Goal: Communication & Community: Answer question/provide support

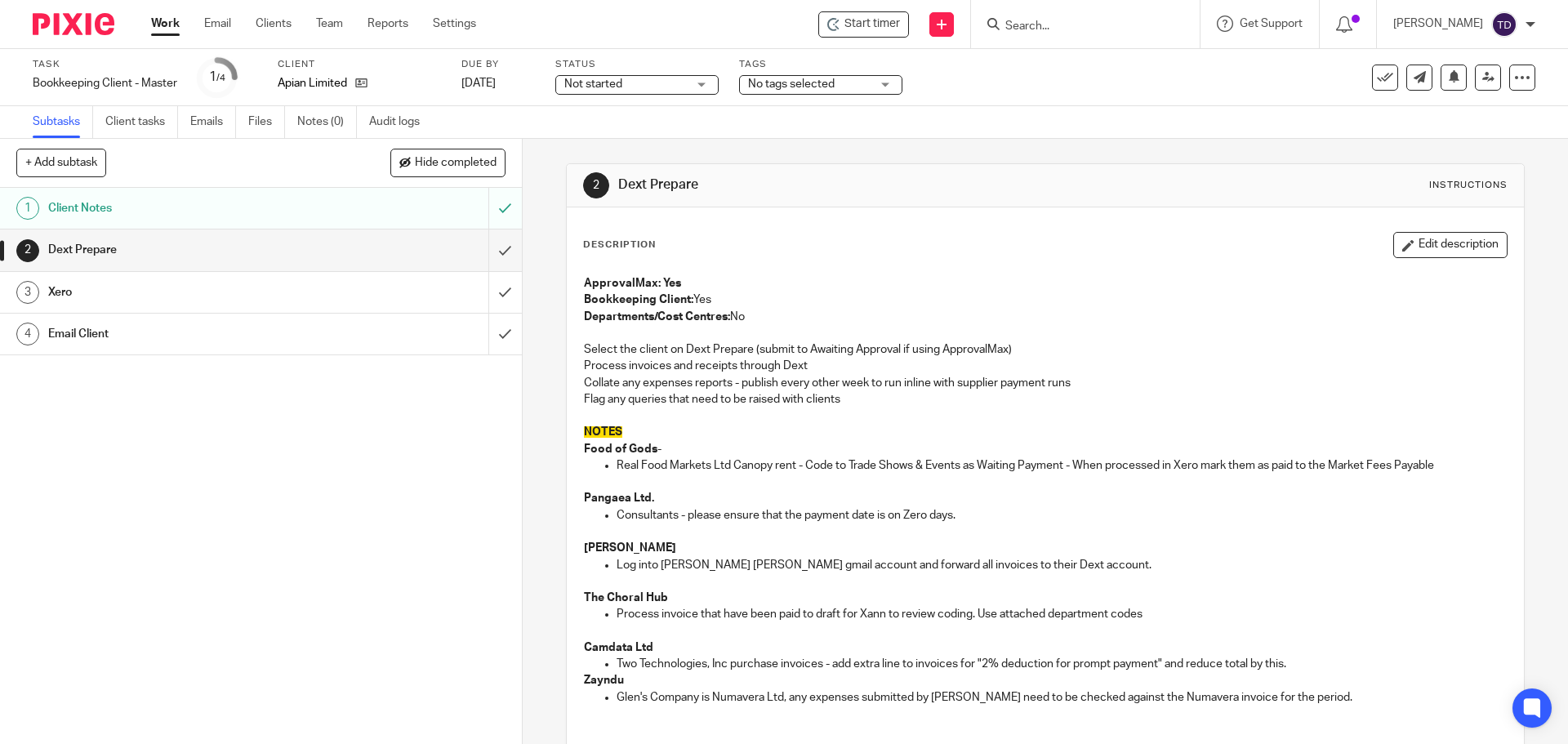
click at [289, 346] on h1 "Email Client" at bounding box center [189, 334] width 283 height 24
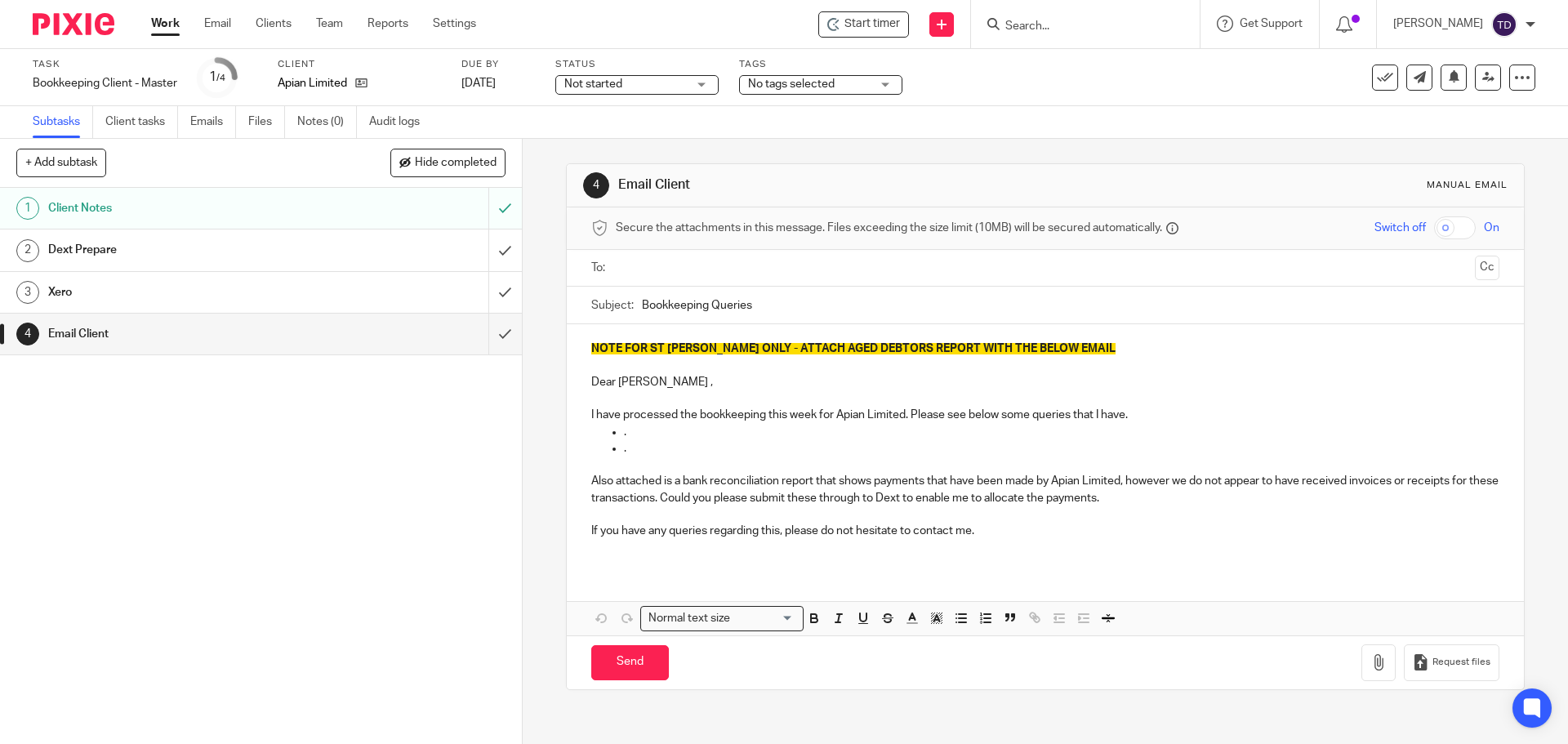
click at [673, 267] on input "text" at bounding box center [1044, 268] width 846 height 19
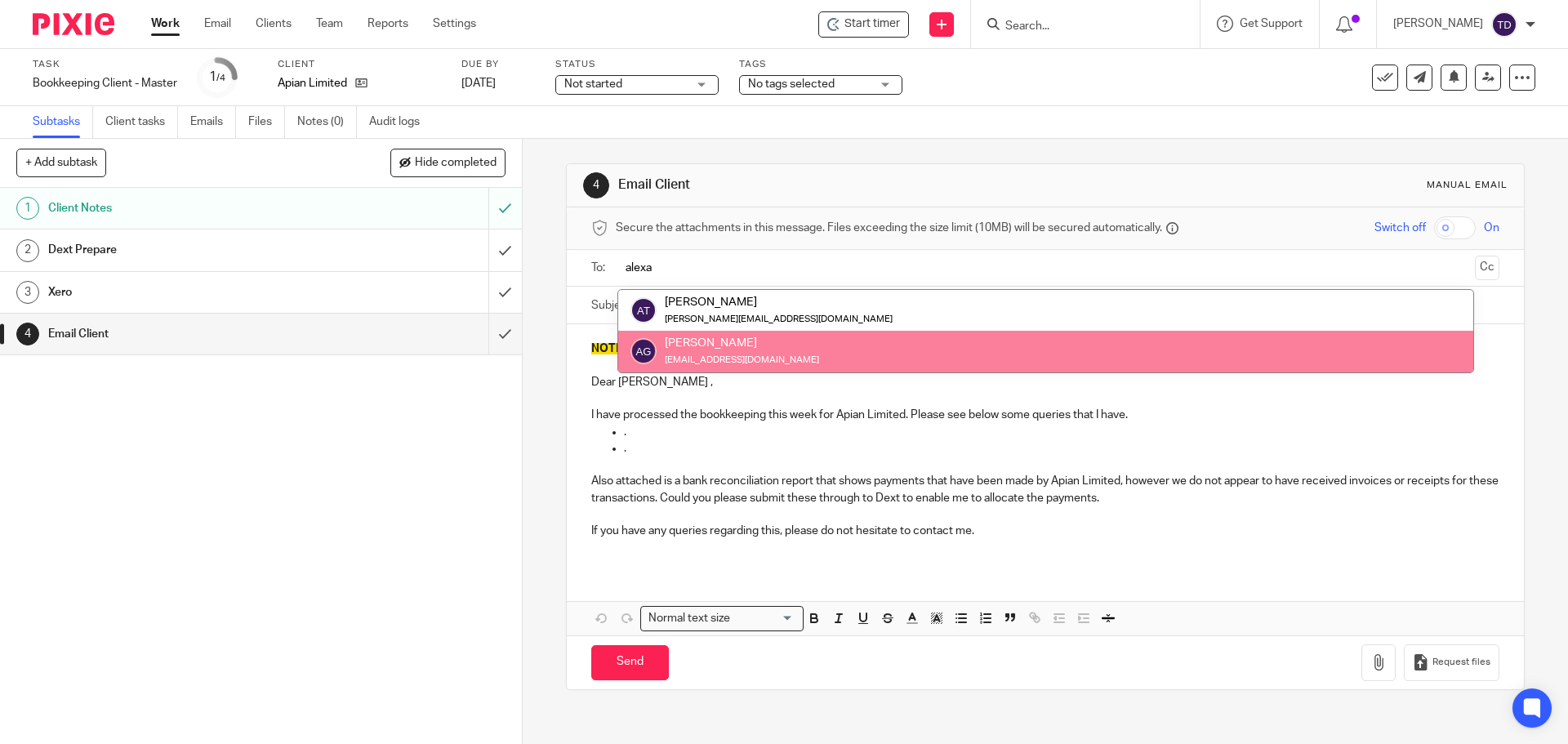
type input "alexa"
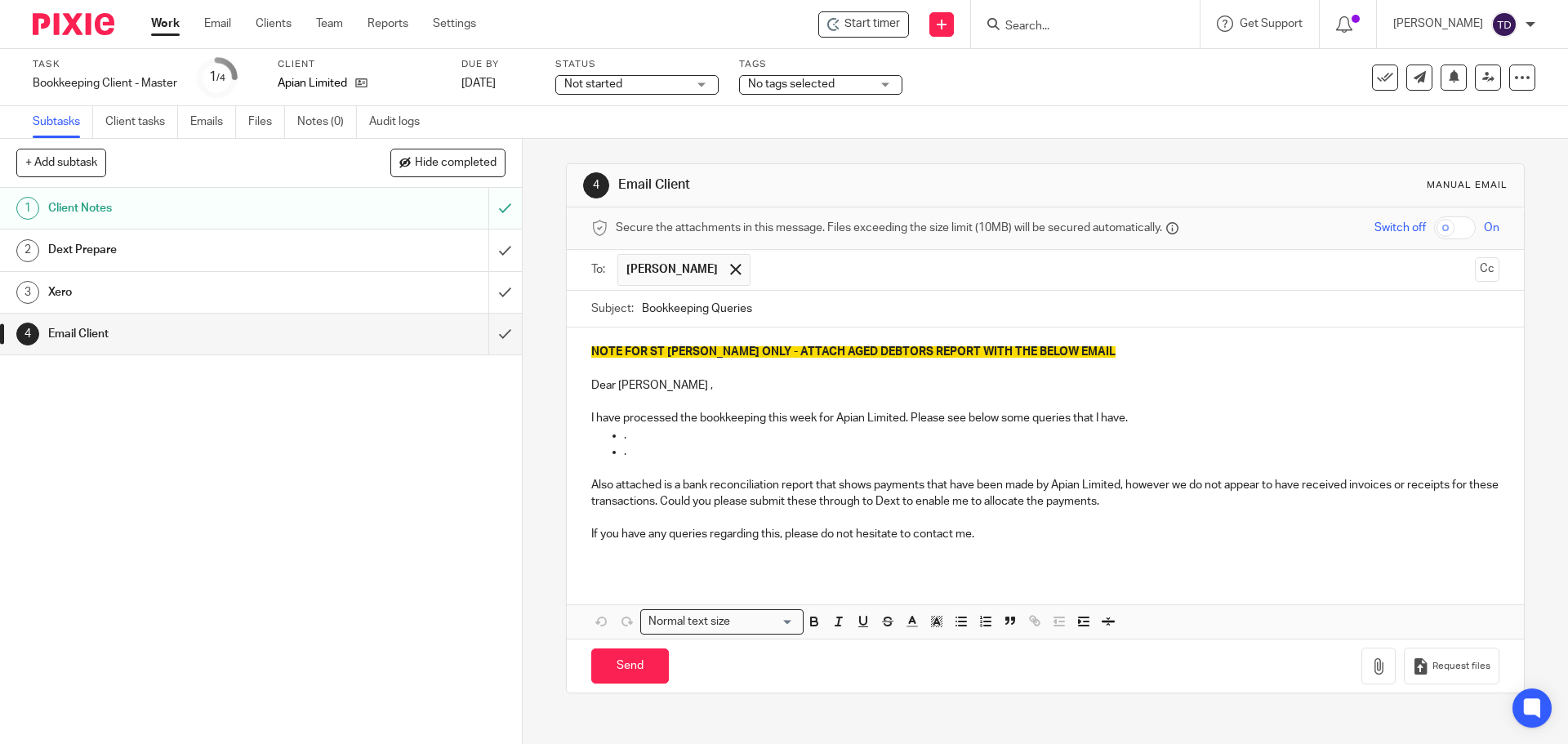
drag, startPoint x: 1014, startPoint y: 539, endPoint x: 985, endPoint y: 539, distance: 29.0
click at [987, 539] on p "If you have any queries regarding this, please do not hesitate to contact me." at bounding box center [1045, 533] width 907 height 16
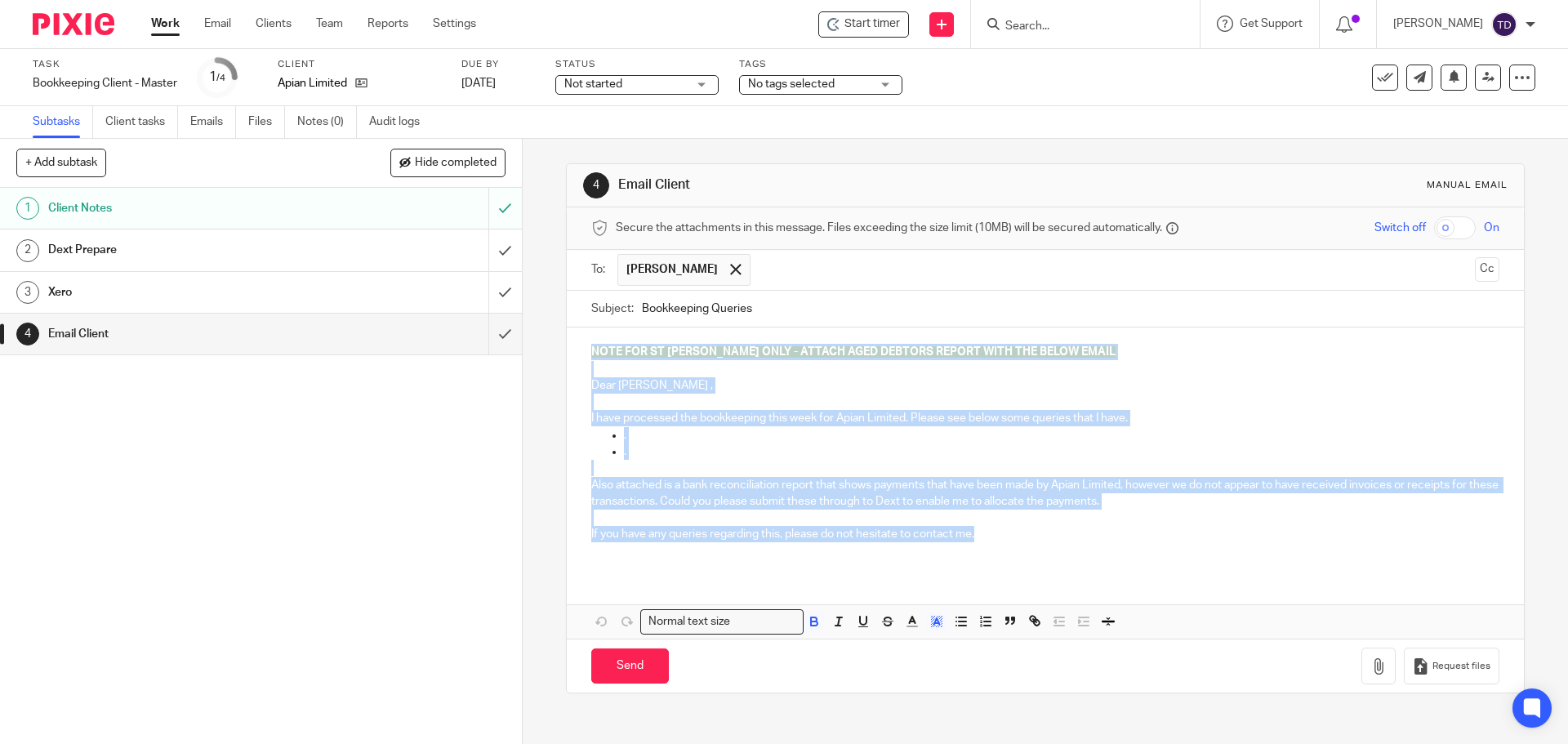
drag, startPoint x: 988, startPoint y: 537, endPoint x: 569, endPoint y: 340, distance: 463.0
click at [569, 340] on div "NOTE FOR ST JOHN ONLY - ATTACH AGED DEBTORS REPORT WITH THE BELOW EMAIL Dear Ma…" at bounding box center [1045, 449] width 956 height 244
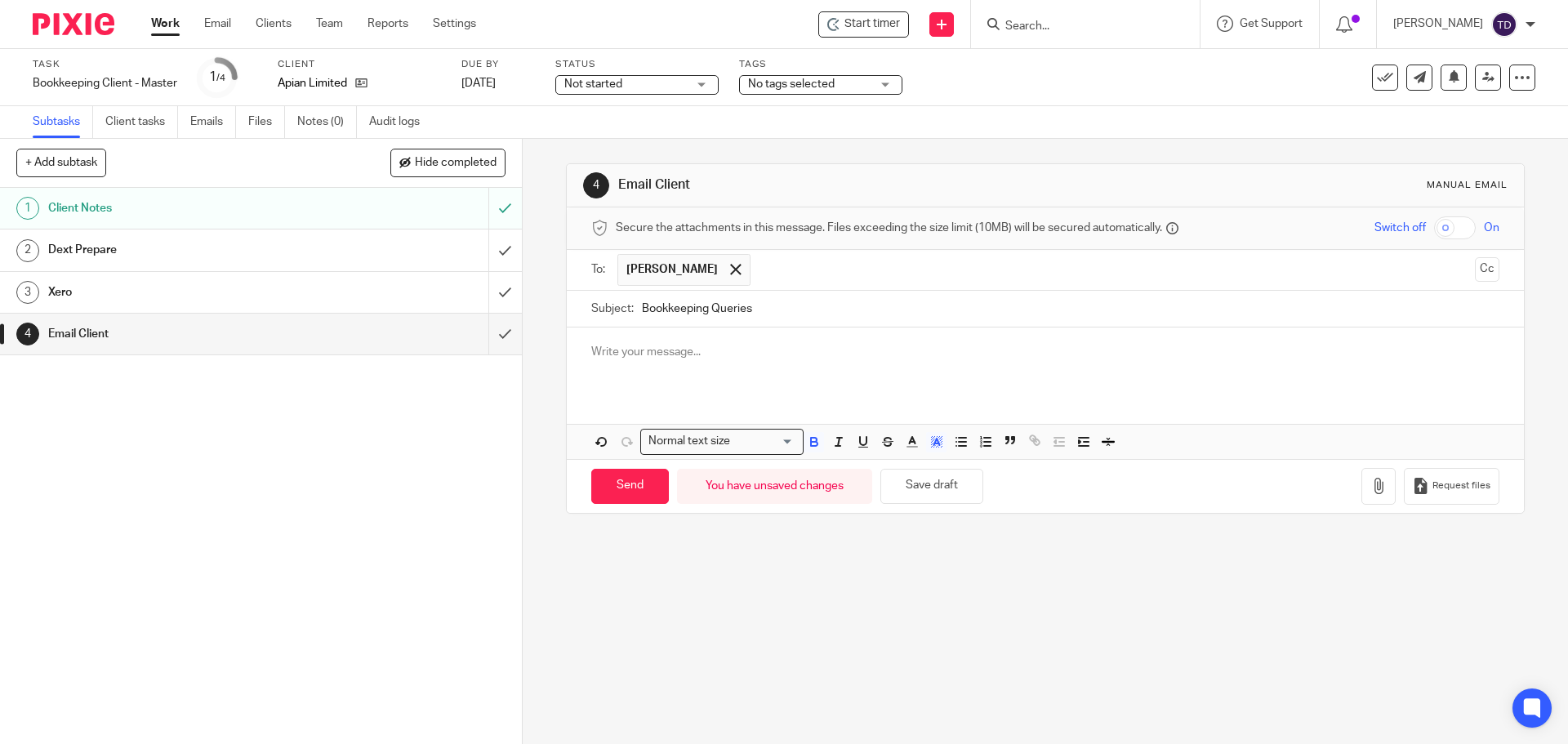
click at [613, 385] on div at bounding box center [1045, 359] width 956 height 64
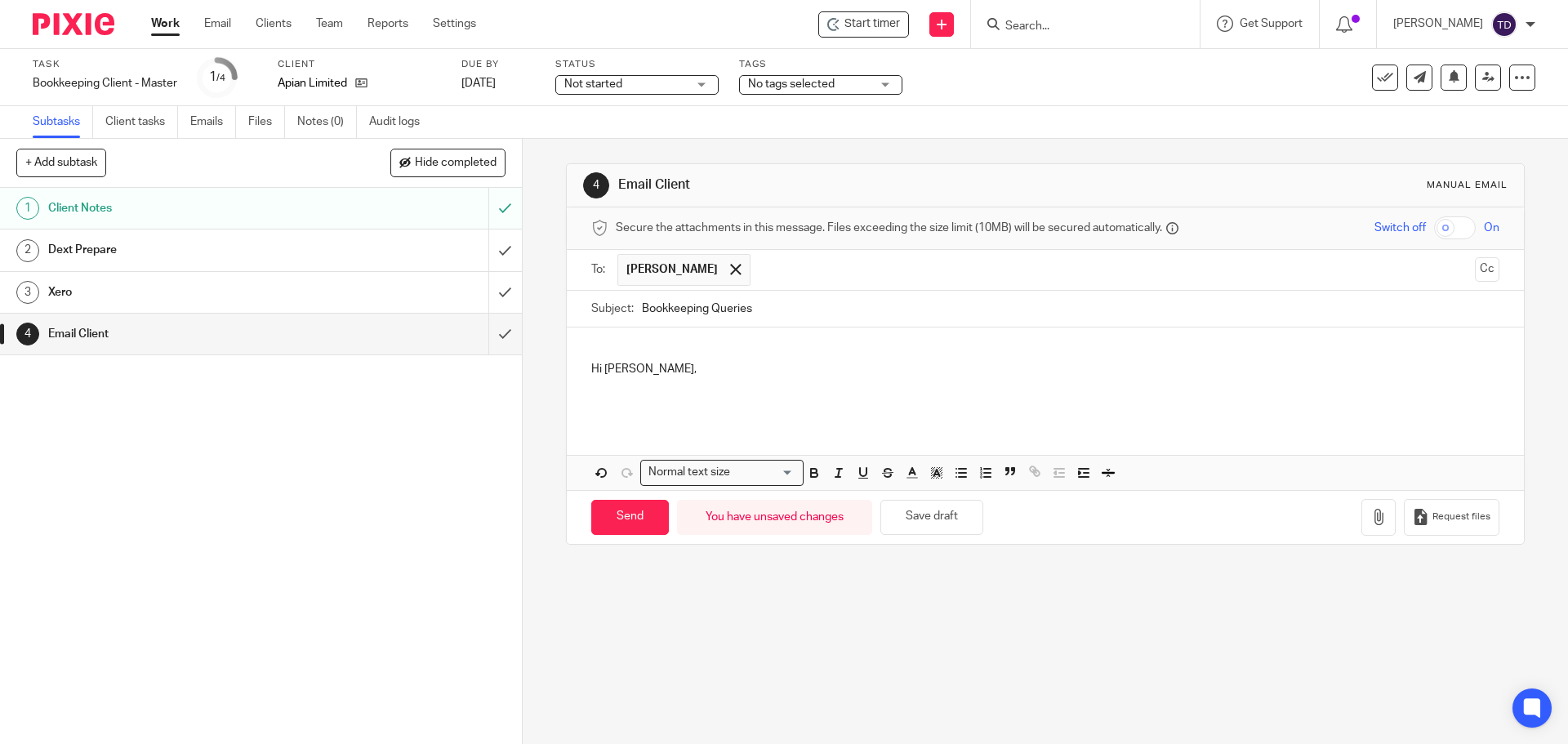
click at [784, 368] on p "Hi Alexa," at bounding box center [1045, 385] width 907 height 50
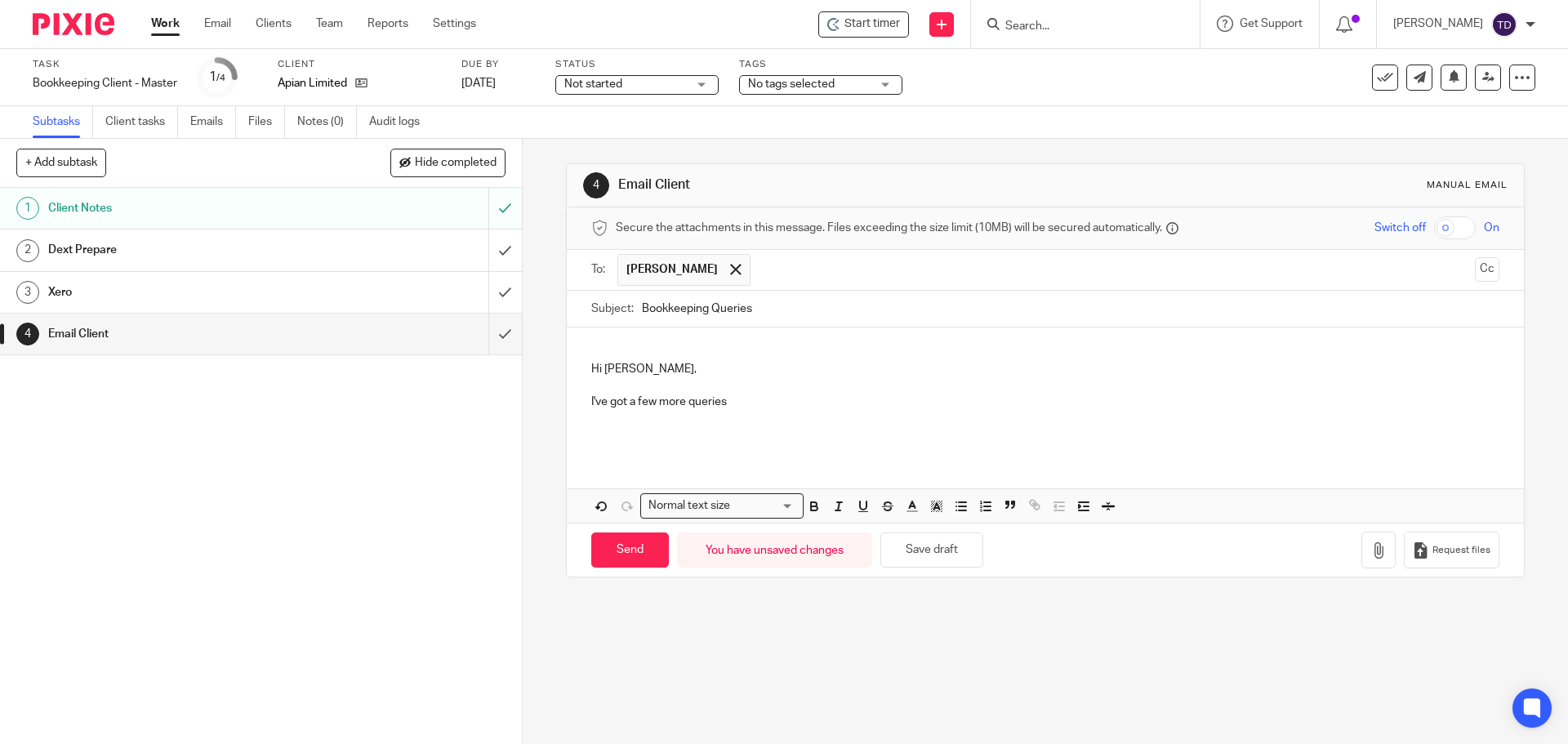
click at [591, 397] on p "Hi Alexa, I've got a few more queries" at bounding box center [1045, 402] width 907 height 82
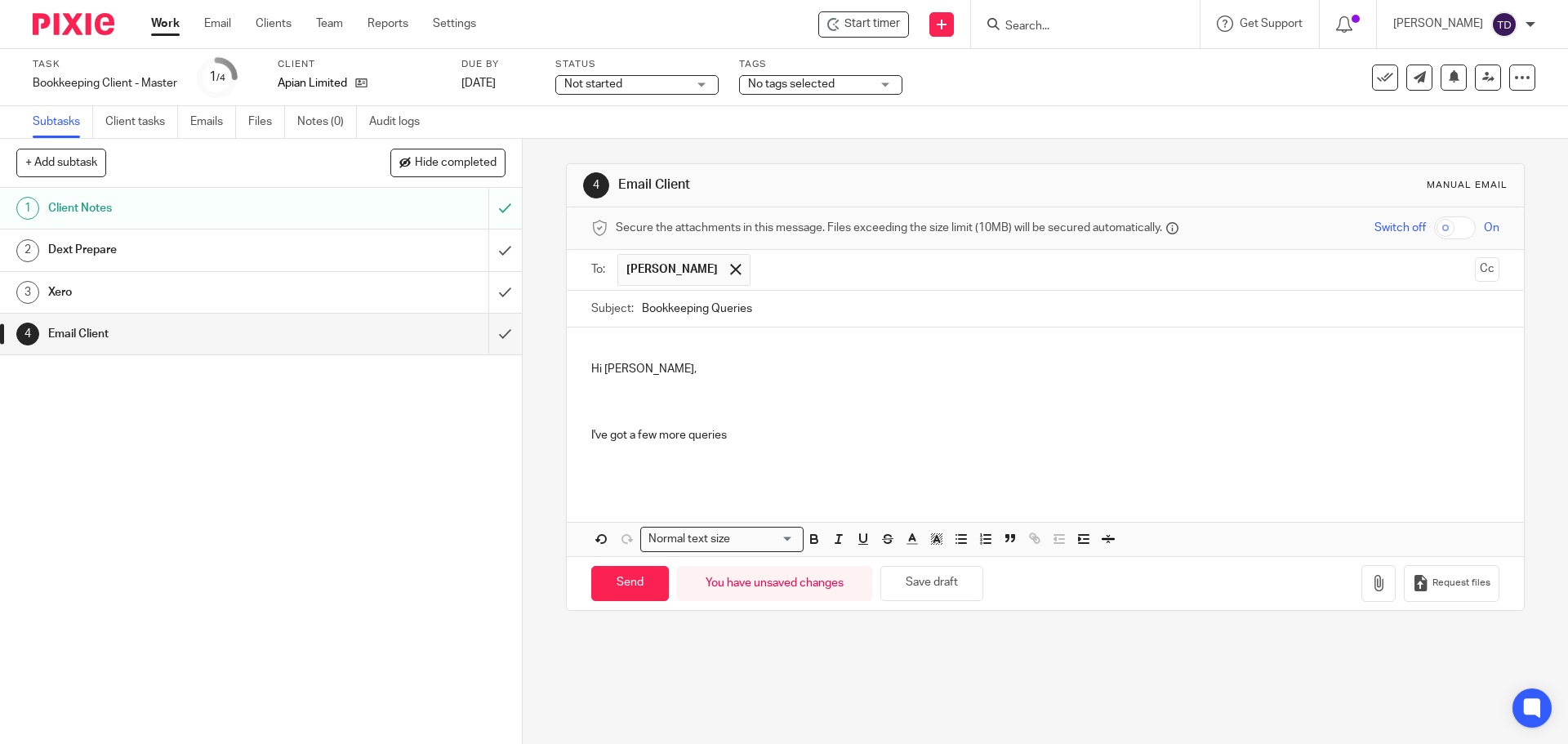
click at [591, 398] on p "Hi Alexa, I've got a few more queries" at bounding box center [1045, 419] width 907 height 116
click at [586, 432] on div "Hi Alexa, I've attached the unreconciled transactions, I've got a few more quer…" at bounding box center [1045, 408] width 956 height 161
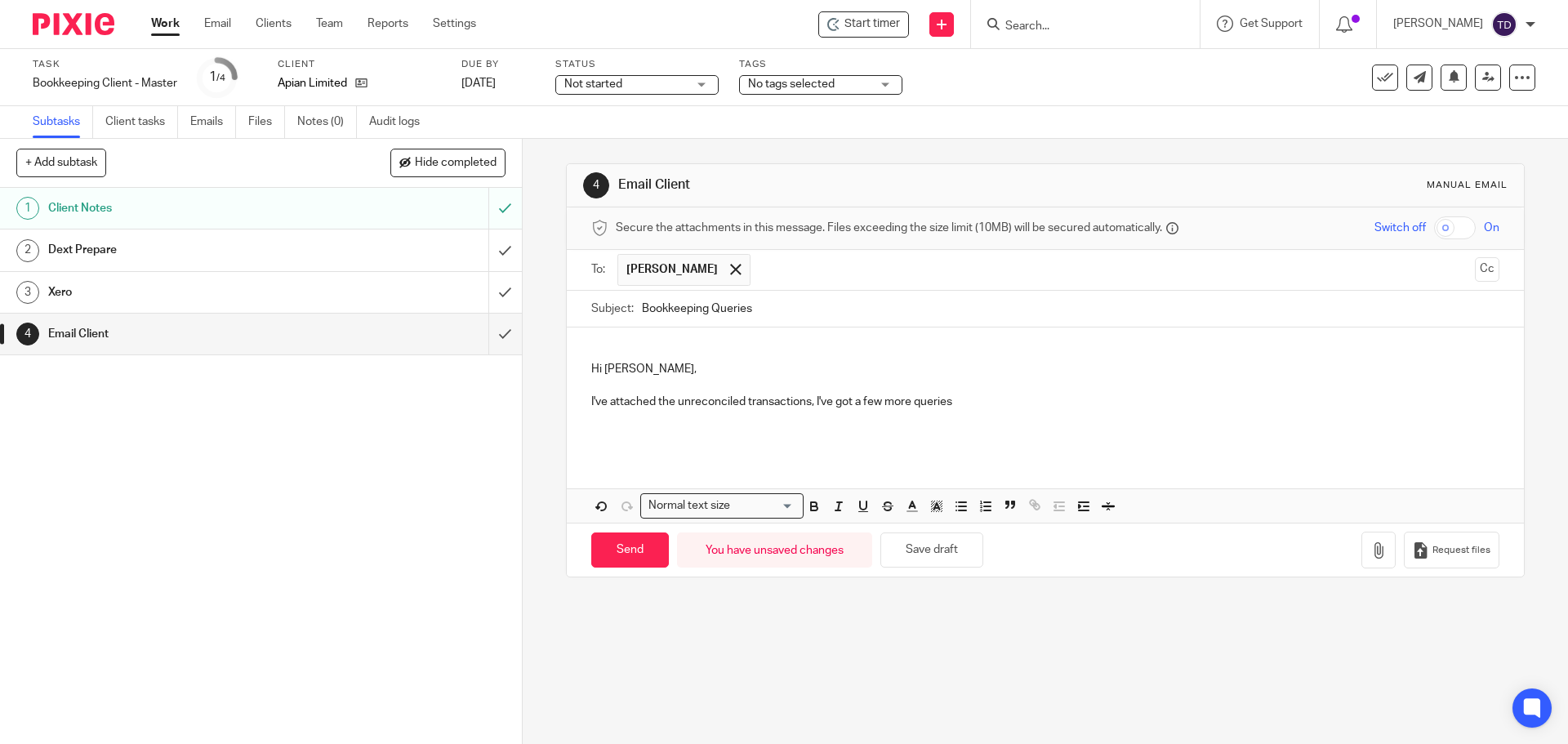
click at [806, 405] on p "Hi Alexa, I've attached the unreconciled transactions, I've got a few more quer…" at bounding box center [1045, 402] width 907 height 82
click at [915, 401] on p "Hi Alexa, I've attached the unreconciled transactions for you and Max, I've got…" at bounding box center [1045, 402] width 907 height 82
click at [1100, 404] on p "Hi Alexa, I've attached the unreconciled transactions for you and Max, I've als…" at bounding box center [1045, 402] width 907 height 82
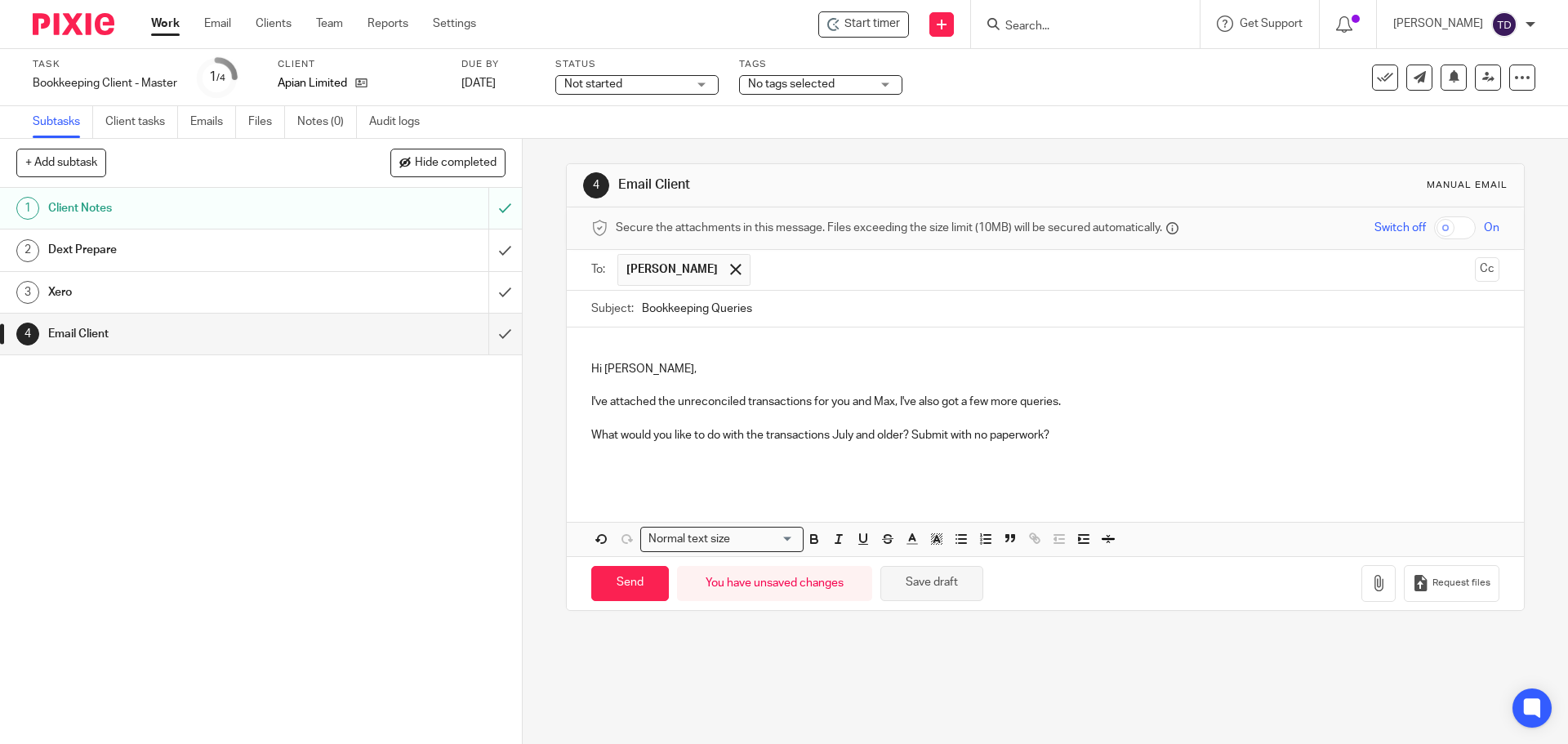
click at [944, 588] on button "Save draft" at bounding box center [932, 583] width 103 height 35
click at [1094, 397] on p "Hi Alexa, I've attached the unreconciled transactions for you and Max, I've als…" at bounding box center [1045, 419] width 907 height 116
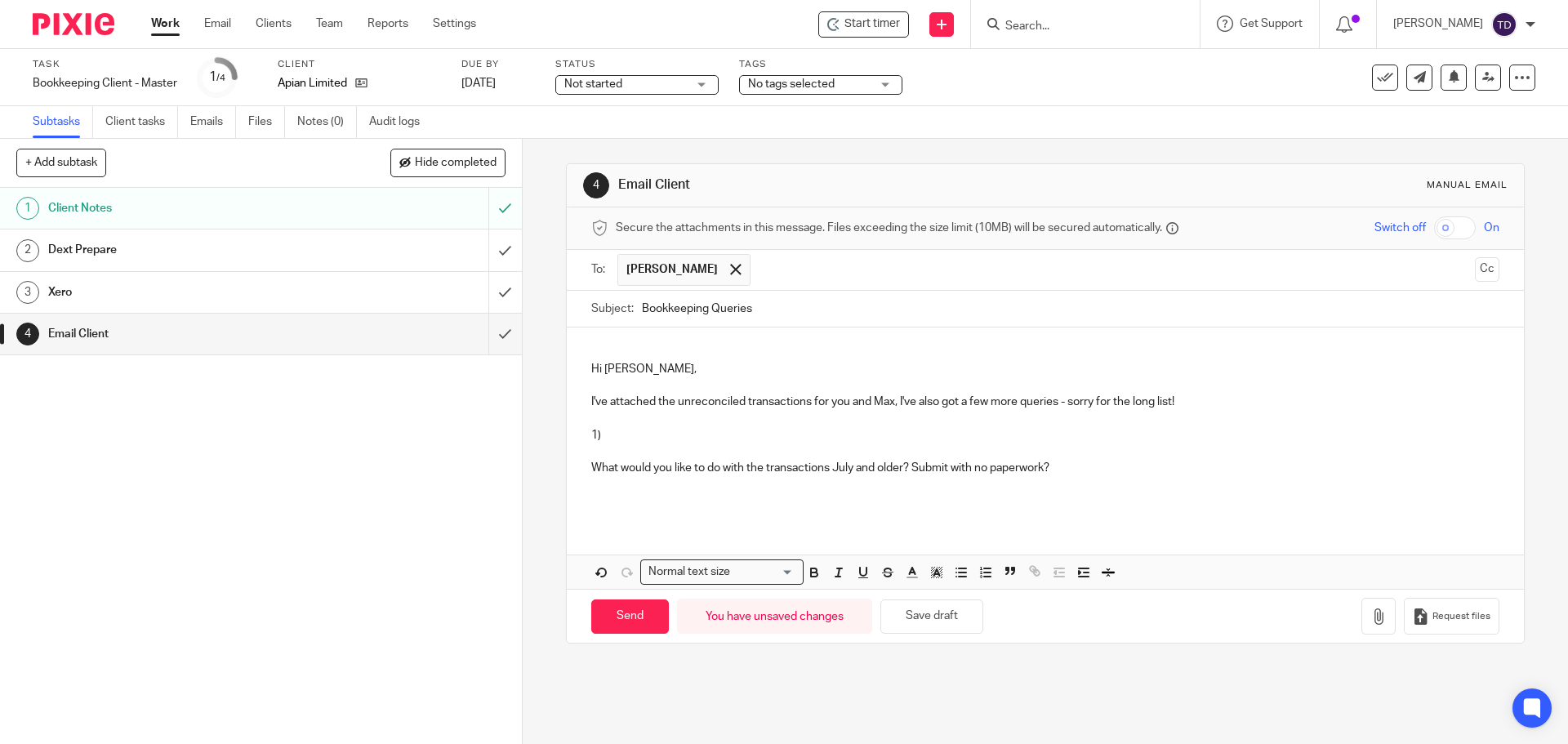
click at [775, 441] on p "Hi Alexa, I've attached the unreconciled transactions for you and Max, I've als…" at bounding box center [1045, 435] width 907 height 149
click at [707, 426] on p "Hi Alexa, I've attached the unreconciled transactions for you and Max, I've als…" at bounding box center [1045, 435] width 907 height 149
drag, startPoint x: 690, startPoint y: 425, endPoint x: 682, endPoint y: 431, distance: 10.0
click at [689, 426] on p "Hi Alexa, I've attached the unreconciled transactions for you and Max, I've als…" at bounding box center [1045, 435] width 907 height 149
drag, startPoint x: 677, startPoint y: 436, endPoint x: 640, endPoint y: 436, distance: 37.0
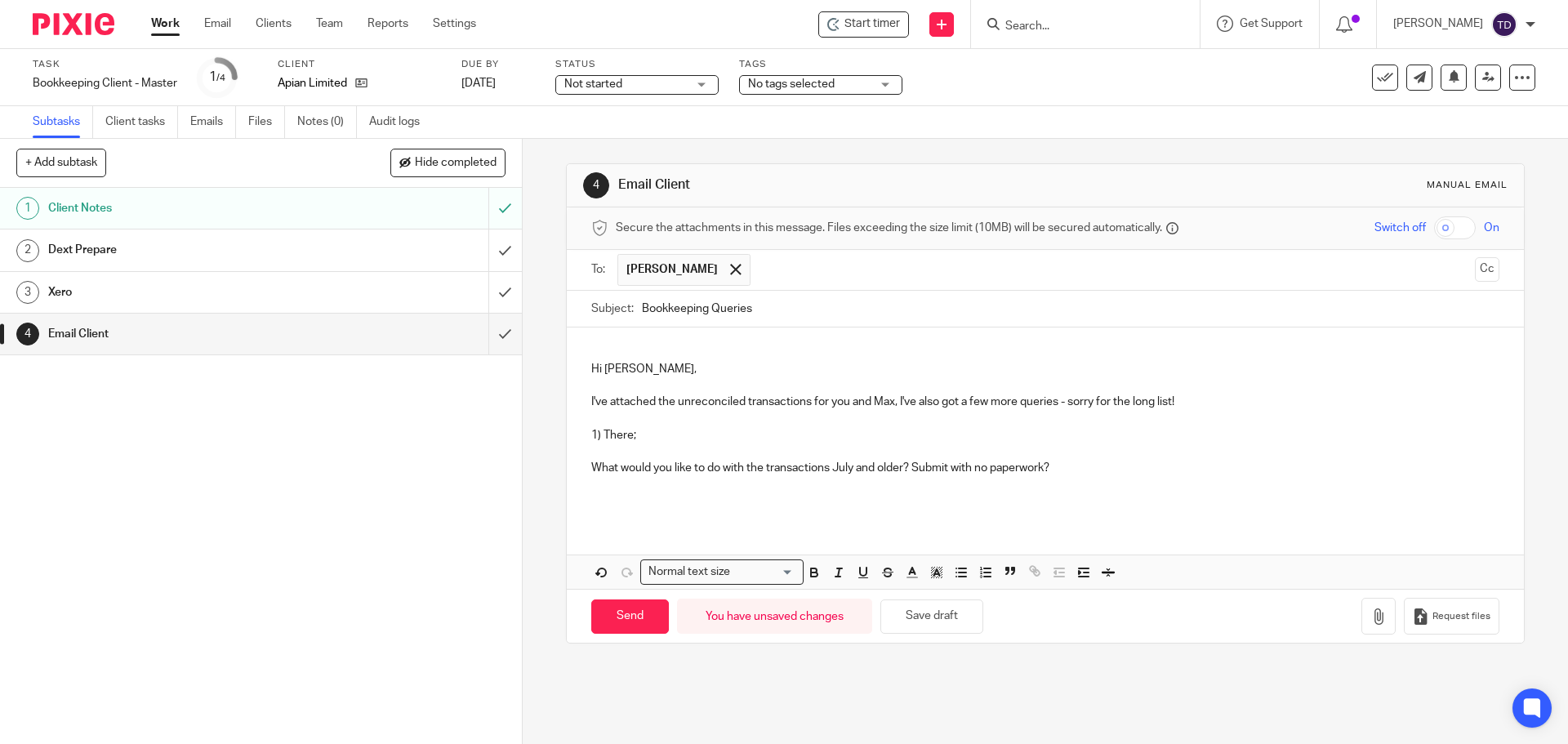
click at [640, 436] on p "Hi Alexa, I've attached the unreconciled transactions for you and Max, I've als…" at bounding box center [1045, 435] width 907 height 149
drag, startPoint x: 650, startPoint y: 438, endPoint x: 587, endPoint y: 434, distance: 63.1
click at [591, 434] on p "Hi Alexa, I've attached the unreconciled transactions for you and Max, I've als…" at bounding box center [1045, 435] width 907 height 149
drag, startPoint x: 1184, startPoint y: 397, endPoint x: 1066, endPoint y: 409, distance: 118.6
click at [1066, 409] on p "Hi Alexa, I've attached the unreconciled transactions for you and Max, I've als…" at bounding box center [1045, 435] width 907 height 149
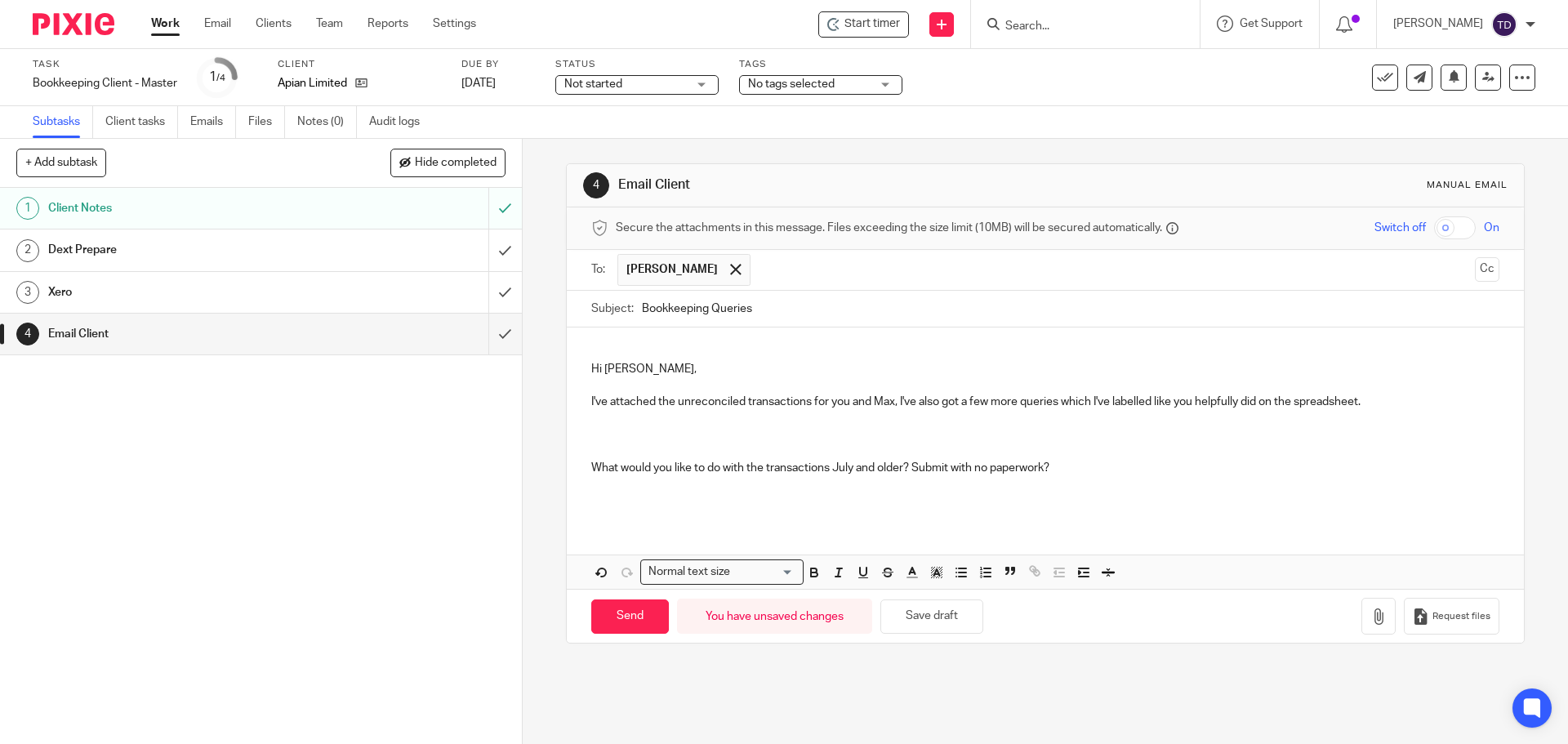
click at [896, 402] on p "Hi Alexa, I've attached the unreconciled transactions for you and Max, I've als…" at bounding box center [1045, 435] width 907 height 149
click at [1154, 405] on p "Hi Alexa, I've attached the unreconciled transactions for you and Max. I've als…" at bounding box center [1045, 435] width 907 height 149
click at [1364, 402] on p "Hi Alexa, I've attached the unreconciled transactions for you and Max. I've als…" at bounding box center [1045, 435] width 907 height 149
click at [1262, 407] on p "Hi Alexa, I've attached the unreconciled transactions for you and Max. I've als…" at bounding box center [1045, 435] width 907 height 149
click at [1378, 399] on p "Hi Alexa, I've attached the unreconciled transactions for you and Max. I've als…" at bounding box center [1045, 435] width 907 height 149
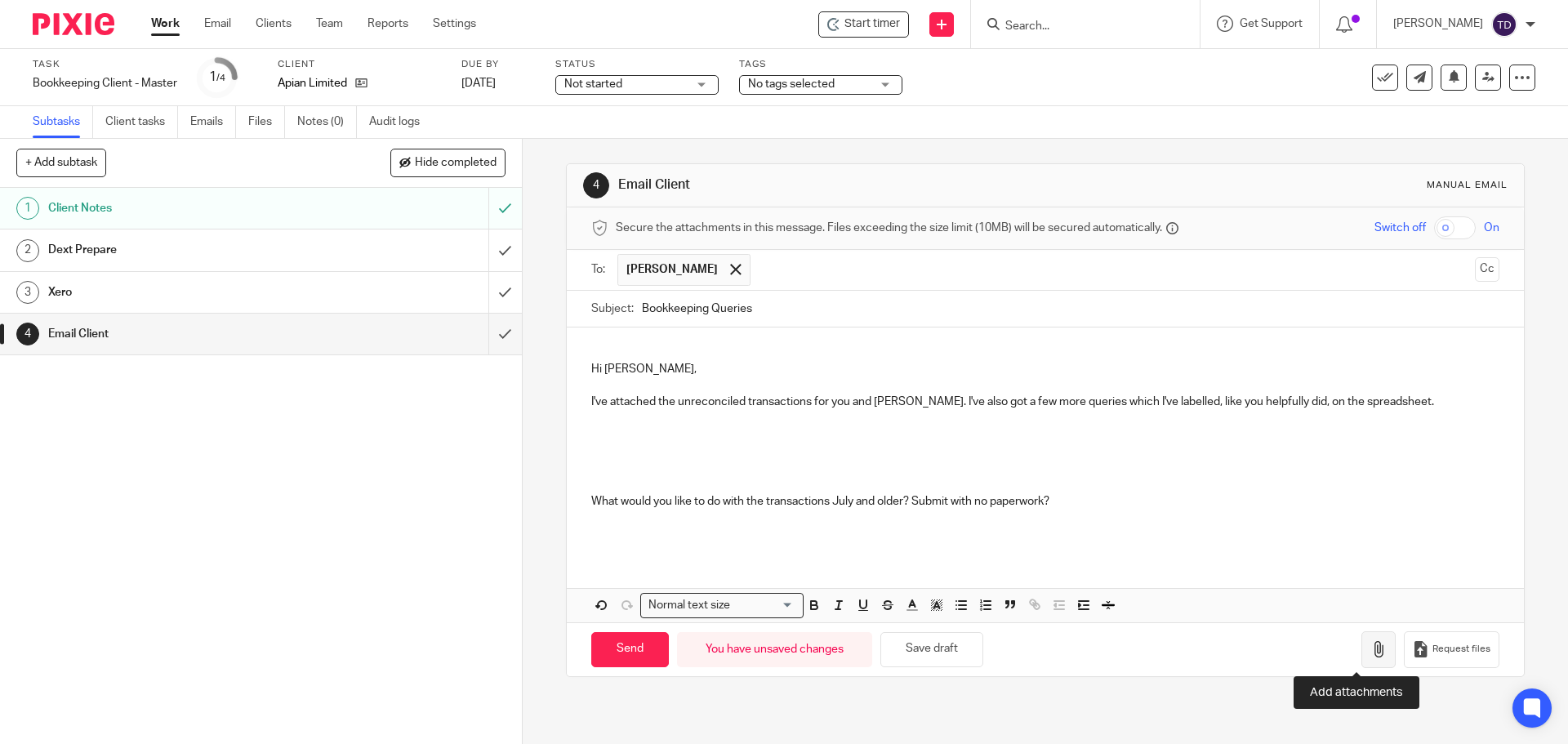
click at [1366, 647] on button "button" at bounding box center [1379, 649] width 35 height 37
click at [1370, 650] on icon "button" at bounding box center [1378, 648] width 16 height 16
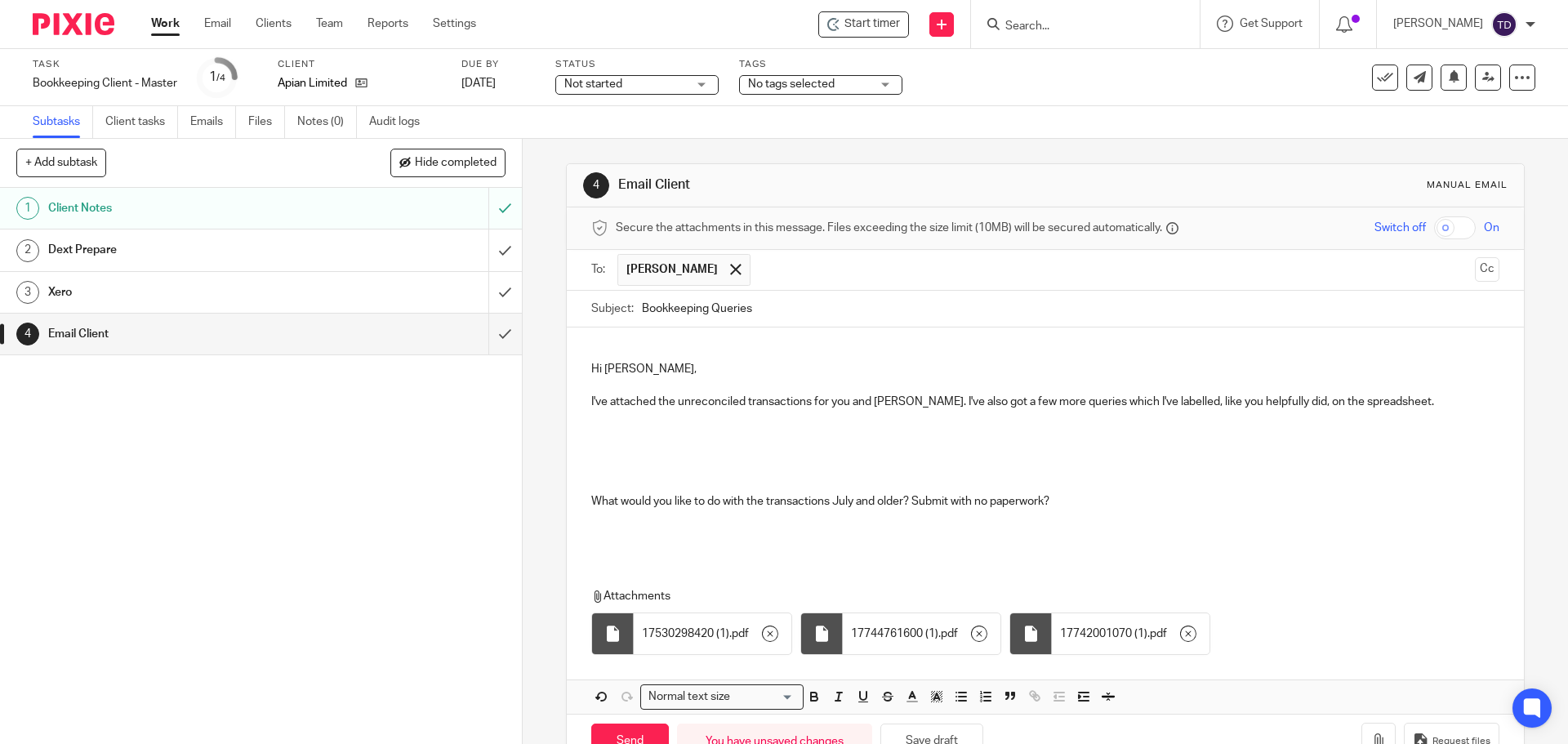
click at [722, 436] on p "Hi Alexa, I've attached the unreconciled transactions for you and Max. I've als…" at bounding box center [1045, 452] width 907 height 182
click at [684, 415] on p "Hi Alexa, I've attached the unreconciled transactions for you and Max. I've als…" at bounding box center [1045, 452] width 907 height 182
click at [657, 435] on p "Hi Alexa, I've attached the unreconciled transactions for you and Max. I've als…" at bounding box center [1045, 452] width 907 height 182
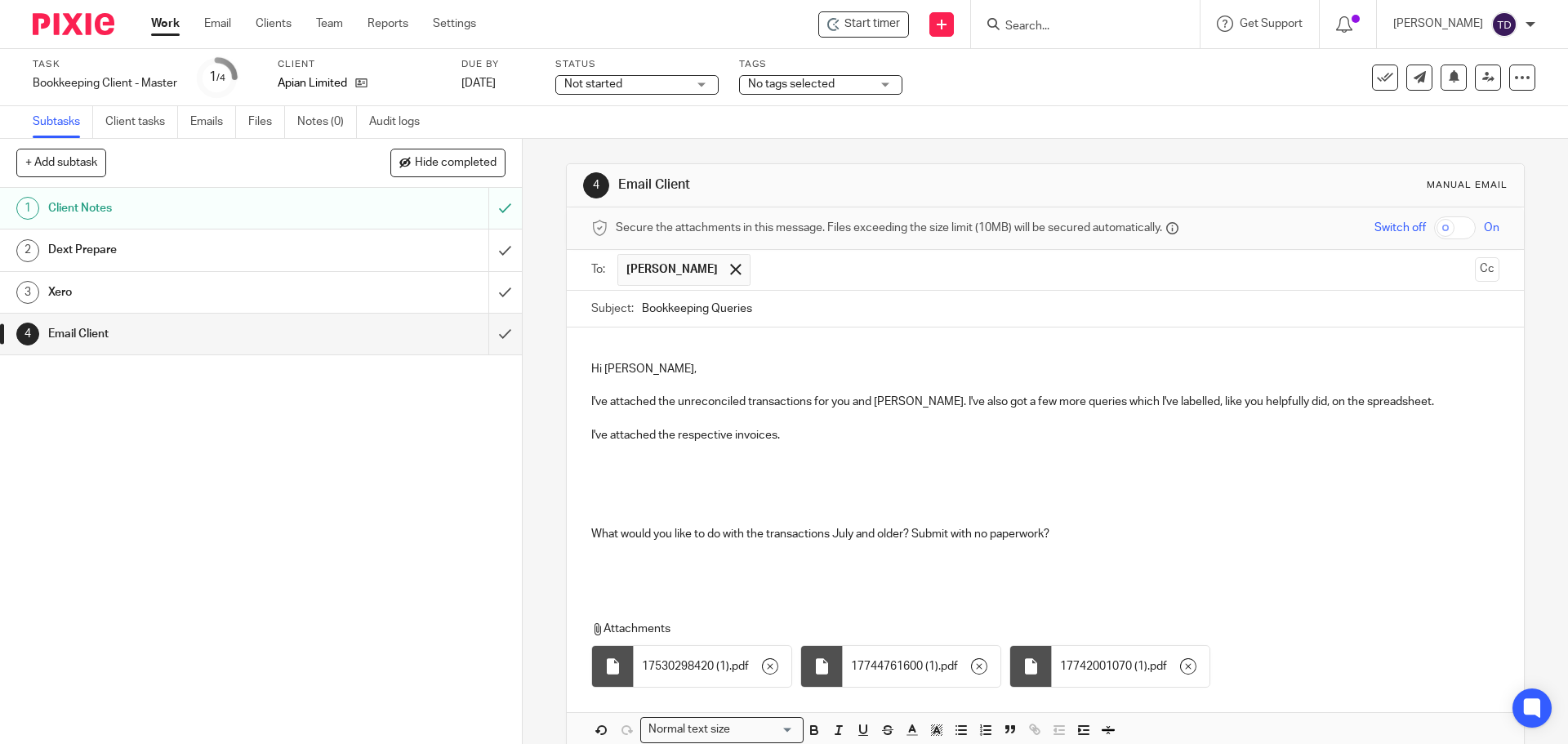
click at [1357, 394] on p "Hi Alexa, I've attached the unreconciled transactions for you and Max. I've als…" at bounding box center [1045, 468] width 907 height 215
click at [1187, 405] on p "Hi Alexa, I've attached the unreconciled transactions for you and Max. I've als…" at bounding box center [1045, 468] width 907 height 215
drag, startPoint x: 1260, startPoint y: 404, endPoint x: 1152, endPoint y: 402, distance: 108.0
click at [1152, 402] on p "Hi Alexa, I've attached the unreconciled transactions for you and Max. I've als…" at bounding box center [1045, 468] width 907 height 215
click at [1064, 439] on p "Hi Alexa, I've attached the unreconciled transactions for you and Max. I've als…" at bounding box center [1045, 468] width 907 height 215
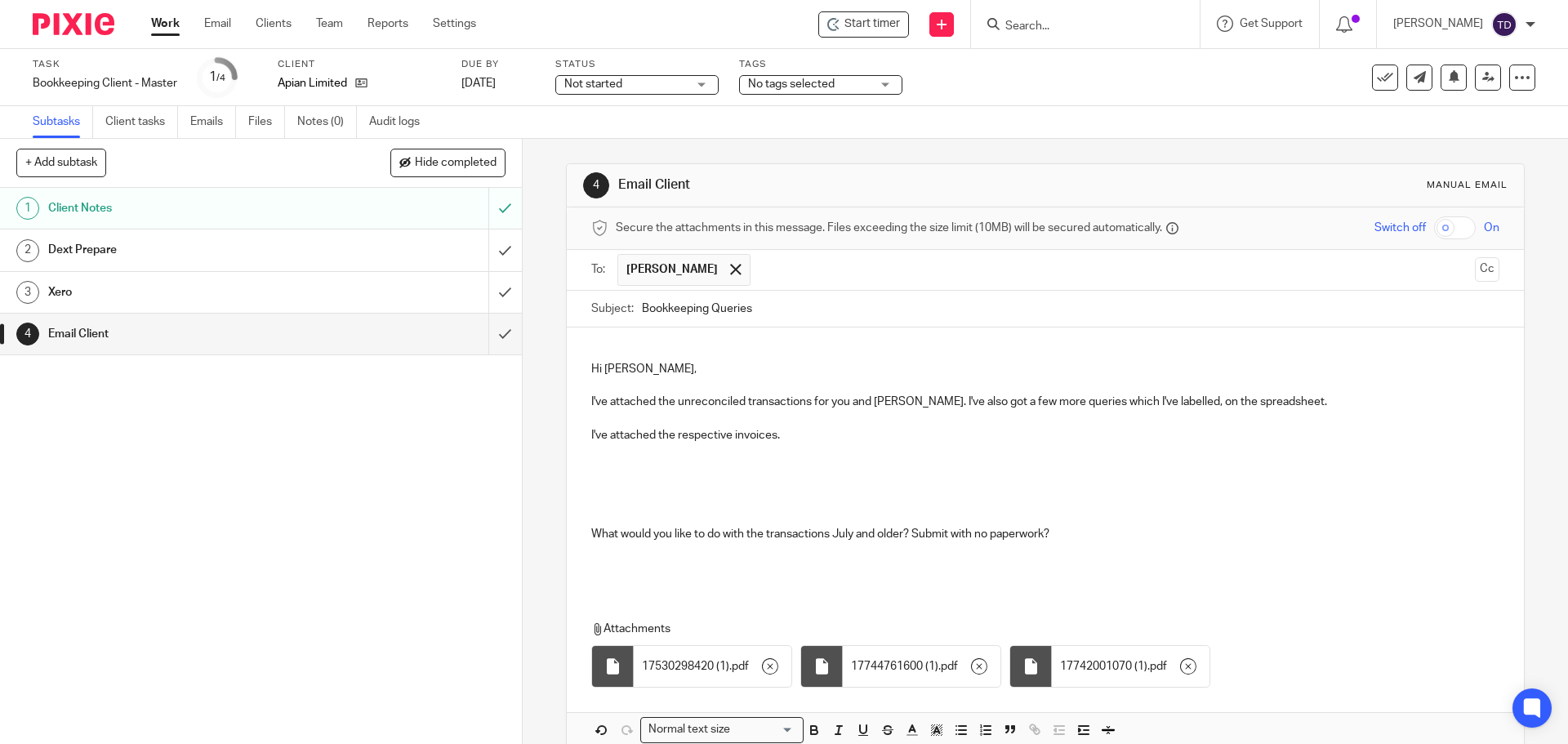
click at [1155, 403] on p "Hi Alexa, I've attached the unreconciled transactions for you and Max. I've als…" at bounding box center [1045, 468] width 907 height 215
click at [976, 416] on p "Hi Alexa, I've attached the unreconciled transactions for you and Max. I've als…" at bounding box center [1045, 468] width 907 height 215
click at [861, 431] on p "Hi Alexa, I've attached the unreconciled transactions for you and Max. I've als…" at bounding box center [1045, 468] width 907 height 215
click at [613, 470] on p "Hi Alexa, I've attached the unreconciled transactions for you and Max. I've als…" at bounding box center [1045, 468] width 907 height 215
click at [784, 434] on p "Hi Alexa, I've attached the unreconciled transactions for you and Max. I've als…" at bounding box center [1045, 468] width 907 height 215
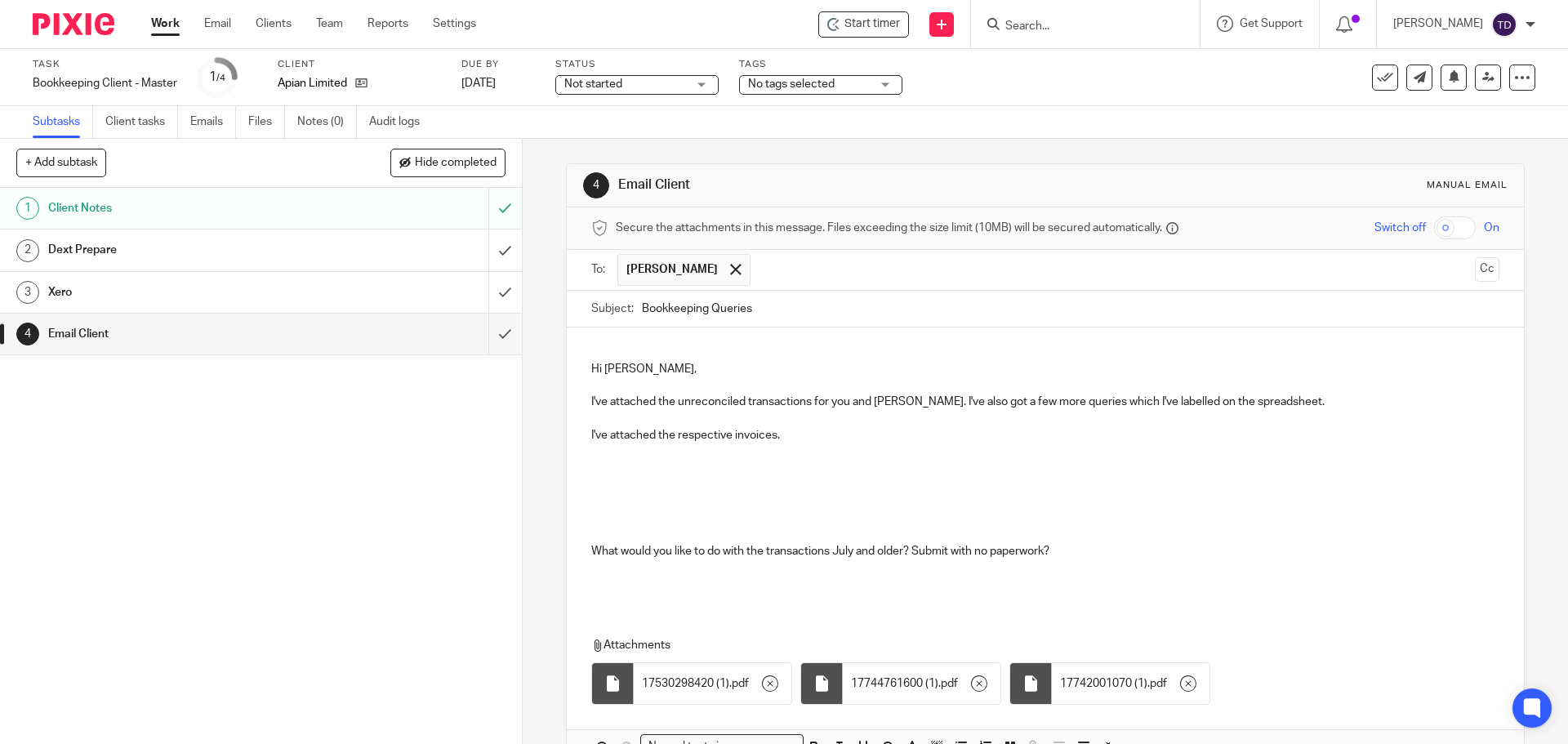
click at [605, 514] on p "Hi Alexa, I've attached the unreconciled transactions for you and Max. I've als…" at bounding box center [1045, 476] width 907 height 231
click at [766, 432] on p "Hi Alexa, I've attached the unreconciled transactions for you and Max. I've als…" at bounding box center [1045, 476] width 907 height 231
click at [778, 440] on p "Hi Alexa, I've attached the unreconciled transactions for you and Max. I've als…" at bounding box center [1045, 476] width 907 height 231
click at [1073, 549] on p "Hi Alexa, I've attached the unreconciled transactions for you and Max. I've als…" at bounding box center [1045, 476] width 907 height 231
click at [827, 443] on p "Hi Alexa, I've attached the unreconciled transactions for you and Max. I've als…" at bounding box center [1045, 476] width 907 height 231
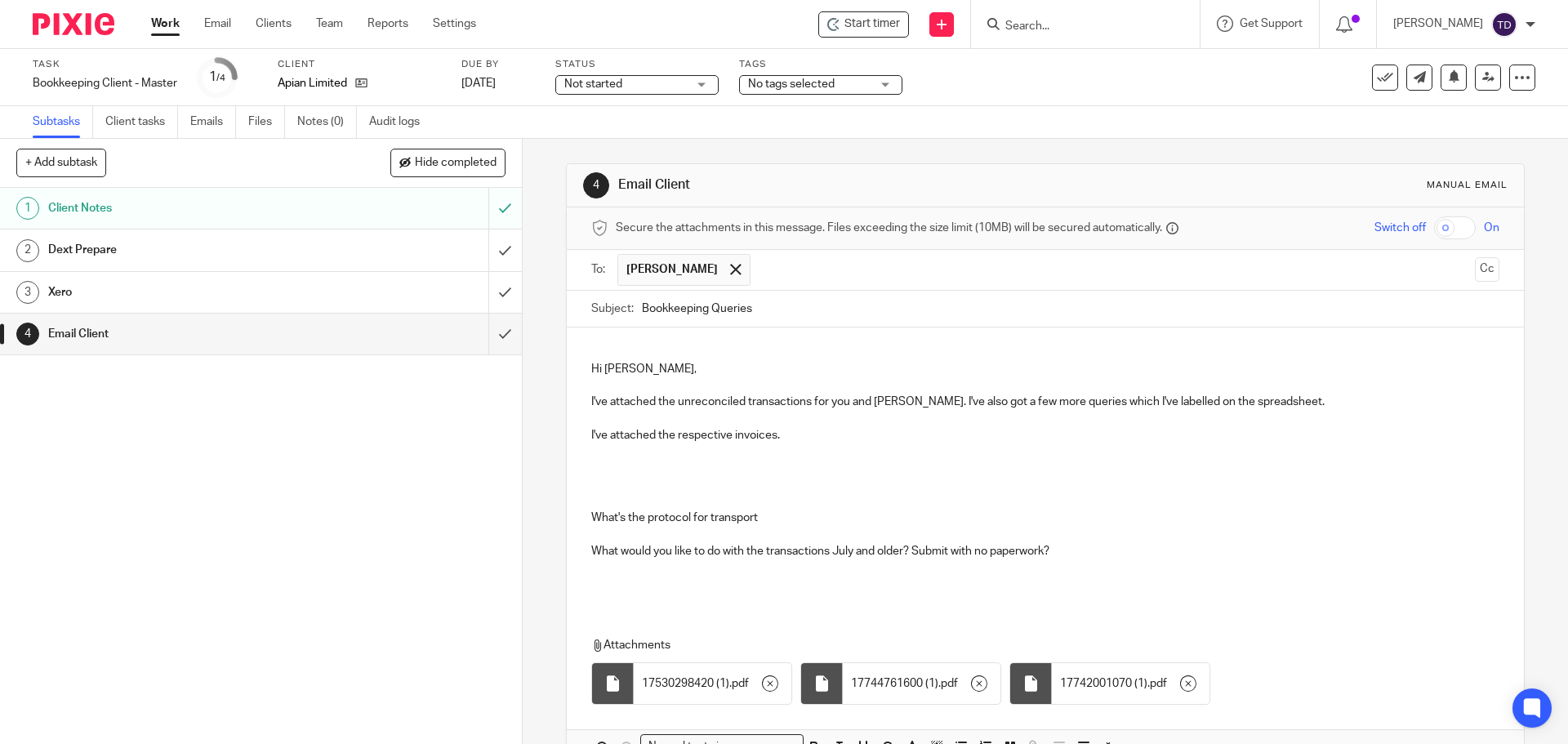
click at [804, 433] on p "Hi Alexa, I've attached the unreconciled transactions for you and Max. I've als…" at bounding box center [1045, 476] width 907 height 231
click at [785, 464] on p "Hi Alexa, I've attached the unreconciled transactions for you and Max. I've als…" at bounding box center [1045, 476] width 907 height 231
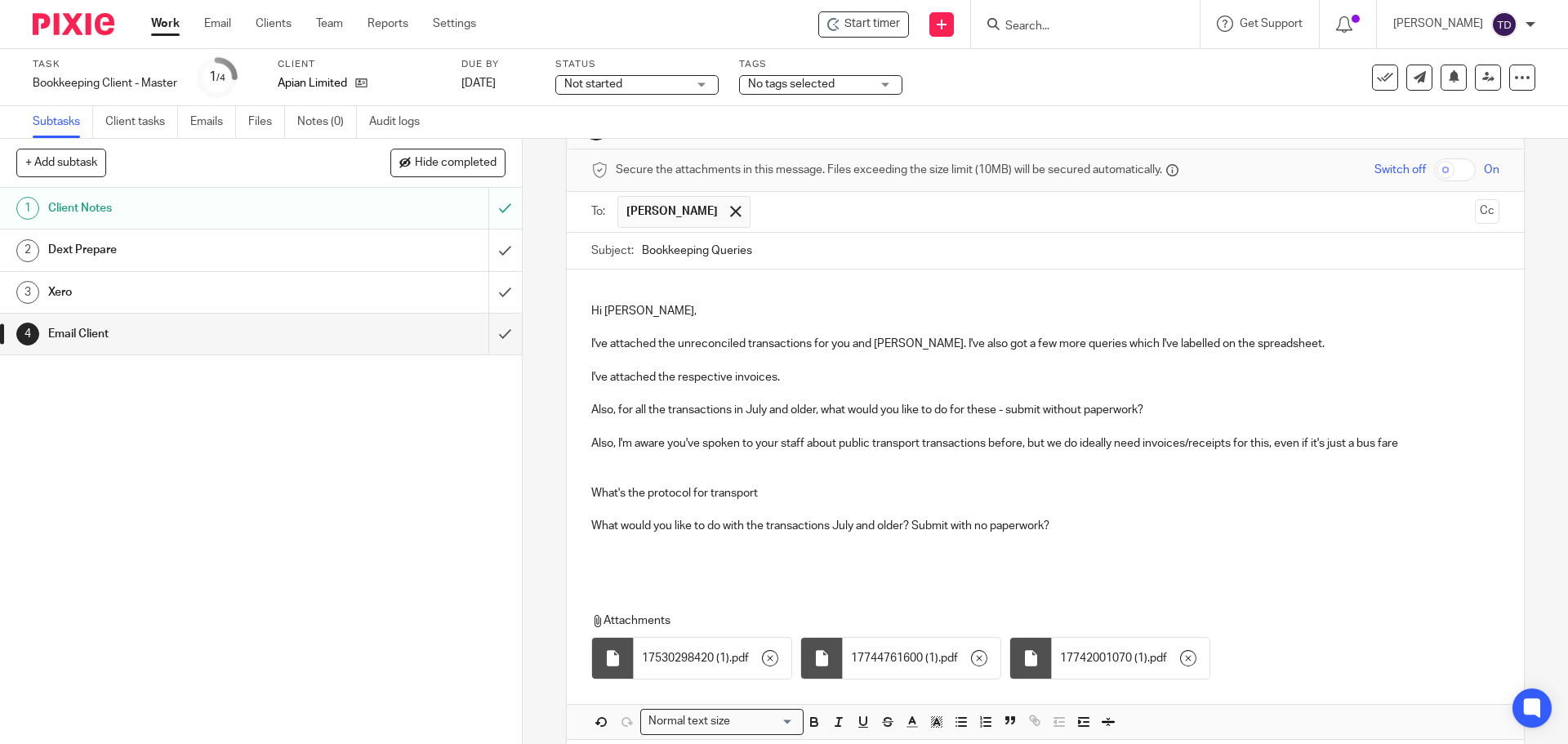
scroll to position [131, 0]
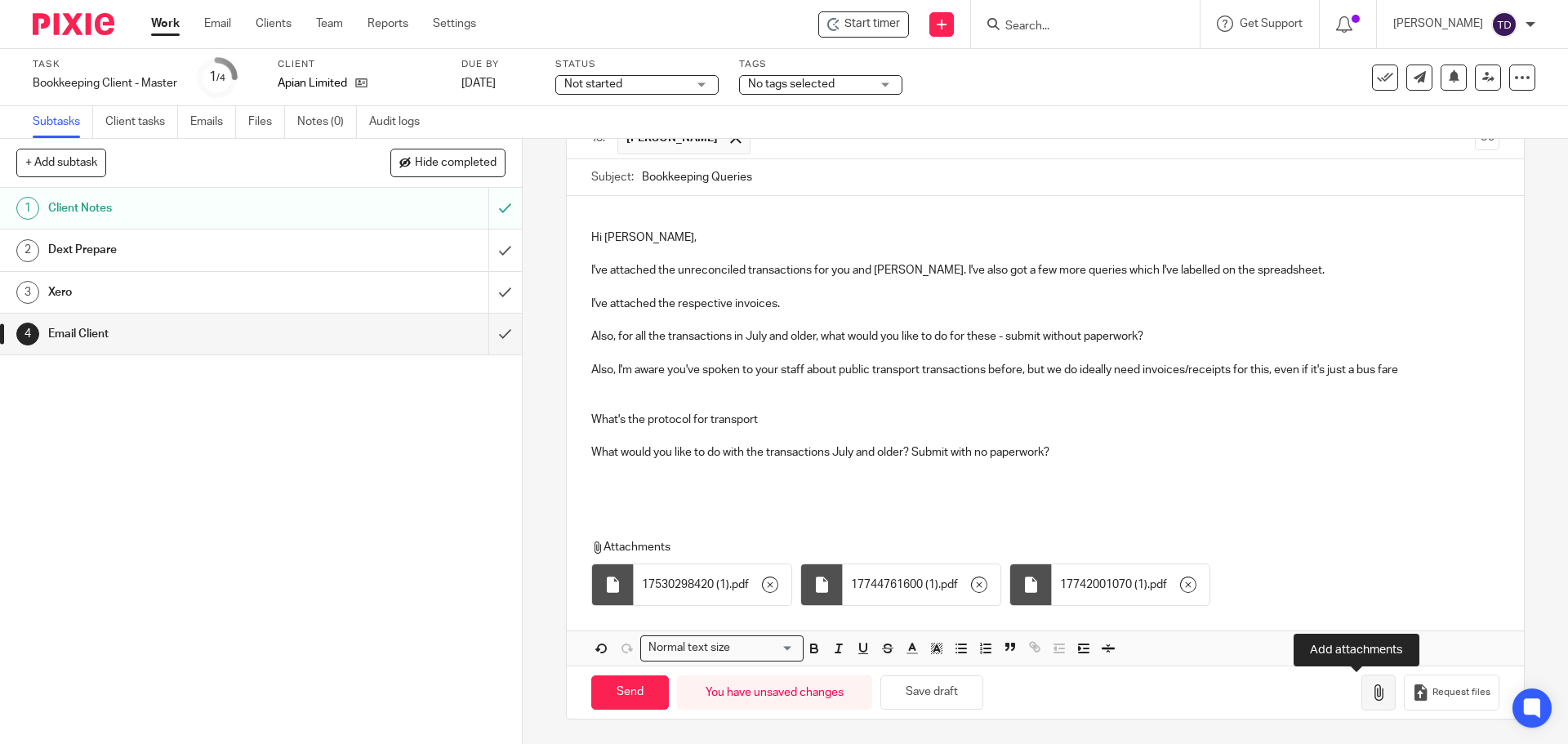
click at [1370, 691] on icon "button" at bounding box center [1378, 692] width 16 height 16
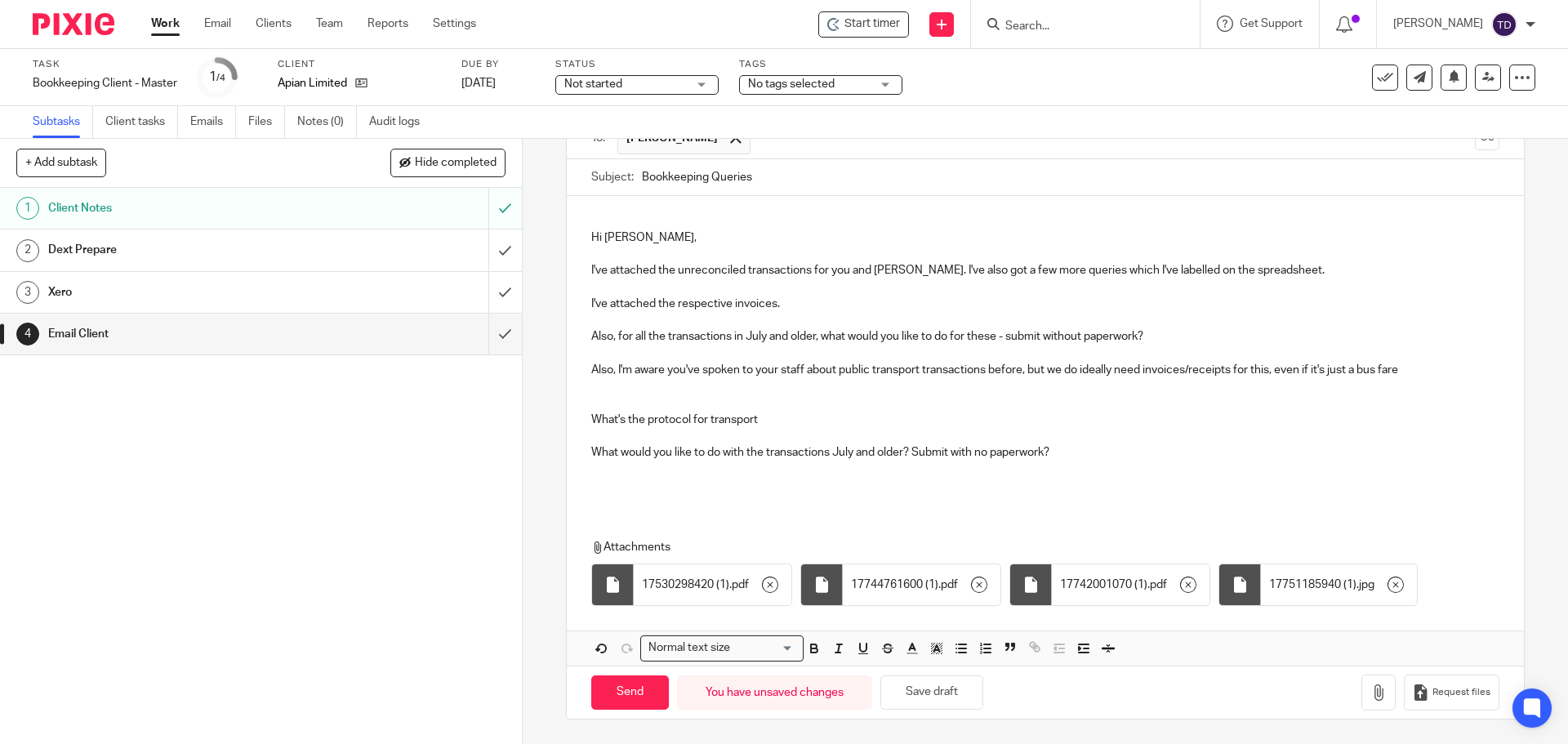
click at [1232, 388] on p "Hi Alexa, I've attached the unreconciled transactions for you and Max. I've als…" at bounding box center [1045, 362] width 907 height 264
click at [1417, 372] on p "Hi Alexa, I've attached the unreconciled transactions for you and Max. I've als…" at bounding box center [1045, 362] width 907 height 264
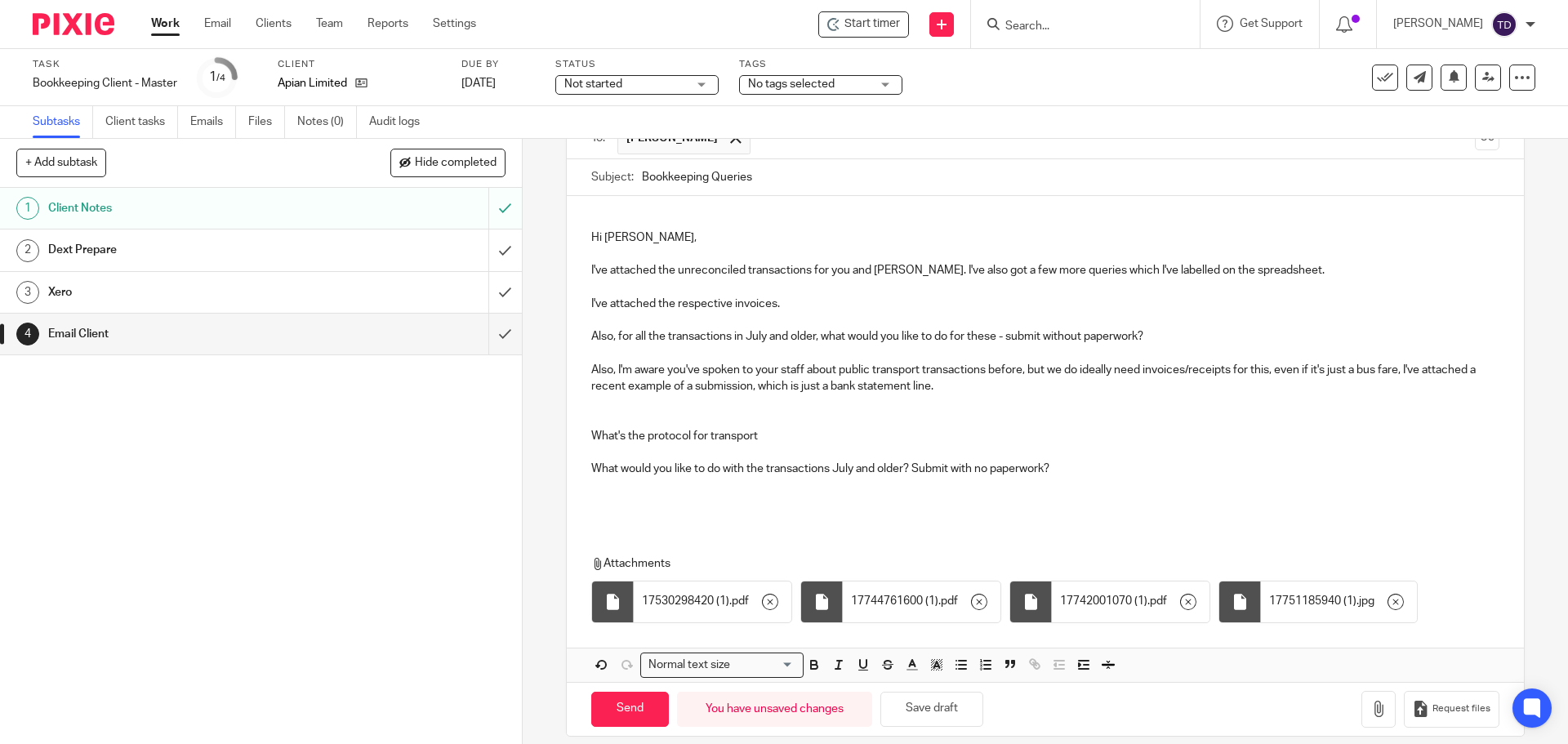
click at [1150, 334] on p "Hi Alexa, I've attached the unreconciled transactions for you and Max. I've als…" at bounding box center [1045, 370] width 907 height 282
click at [1142, 334] on p "Hi Alexa, I've attached the unreconciled transactions for you and Max. I've als…" at bounding box center [1045, 370] width 907 height 282
click at [1134, 335] on p "Hi Alexa, I've attached the unreconciled transactions for you and Max. I've als…" at bounding box center [1045, 370] width 907 height 282
click at [949, 334] on p "Hi Alexa, I've attached the unreconciled transactions for you and Max. I've als…" at bounding box center [1045, 370] width 907 height 282
click at [994, 335] on p "Hi Alexa, I've attached the unreconciled transactions for you and Max. I've als…" at bounding box center [1045, 370] width 907 height 282
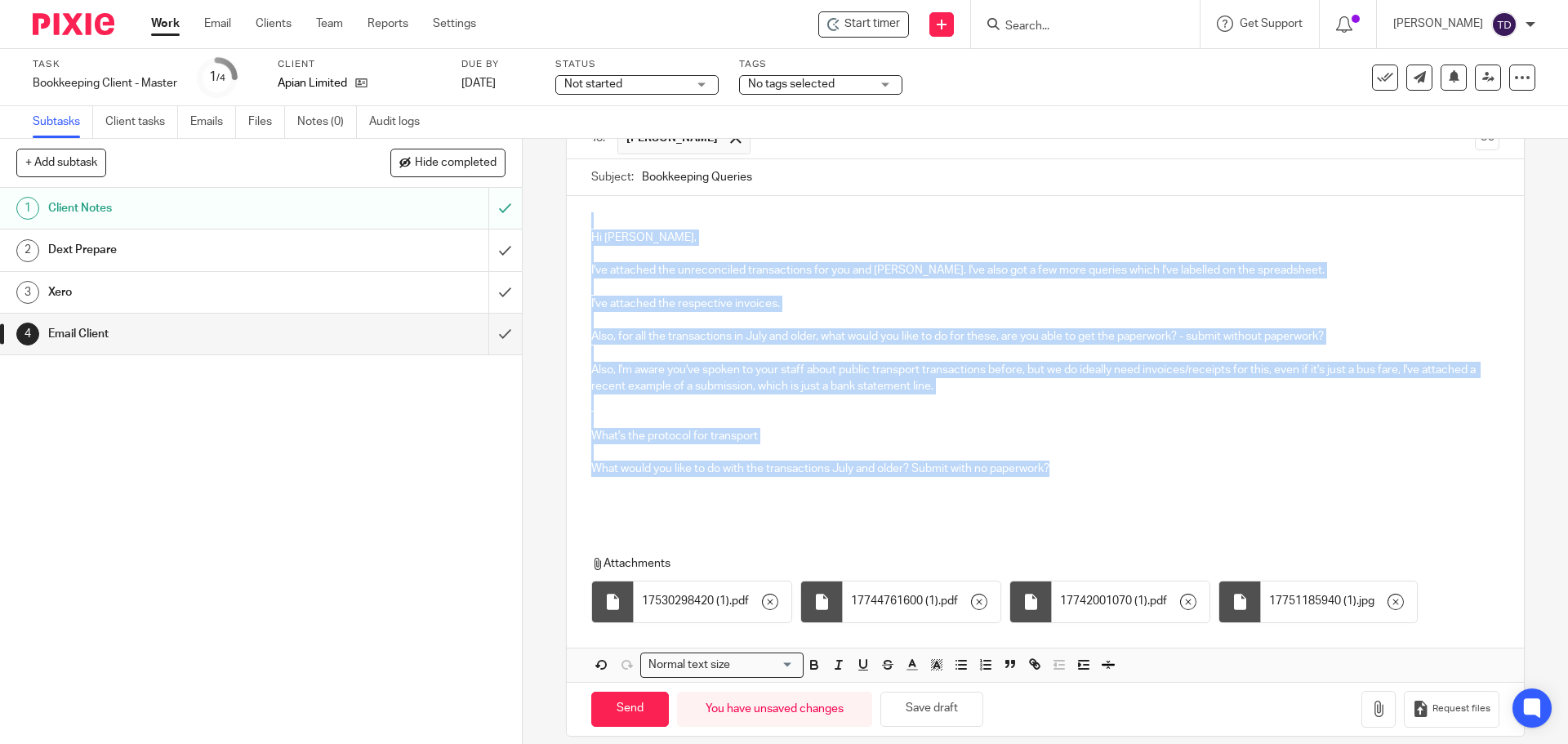
scroll to position [0, 0]
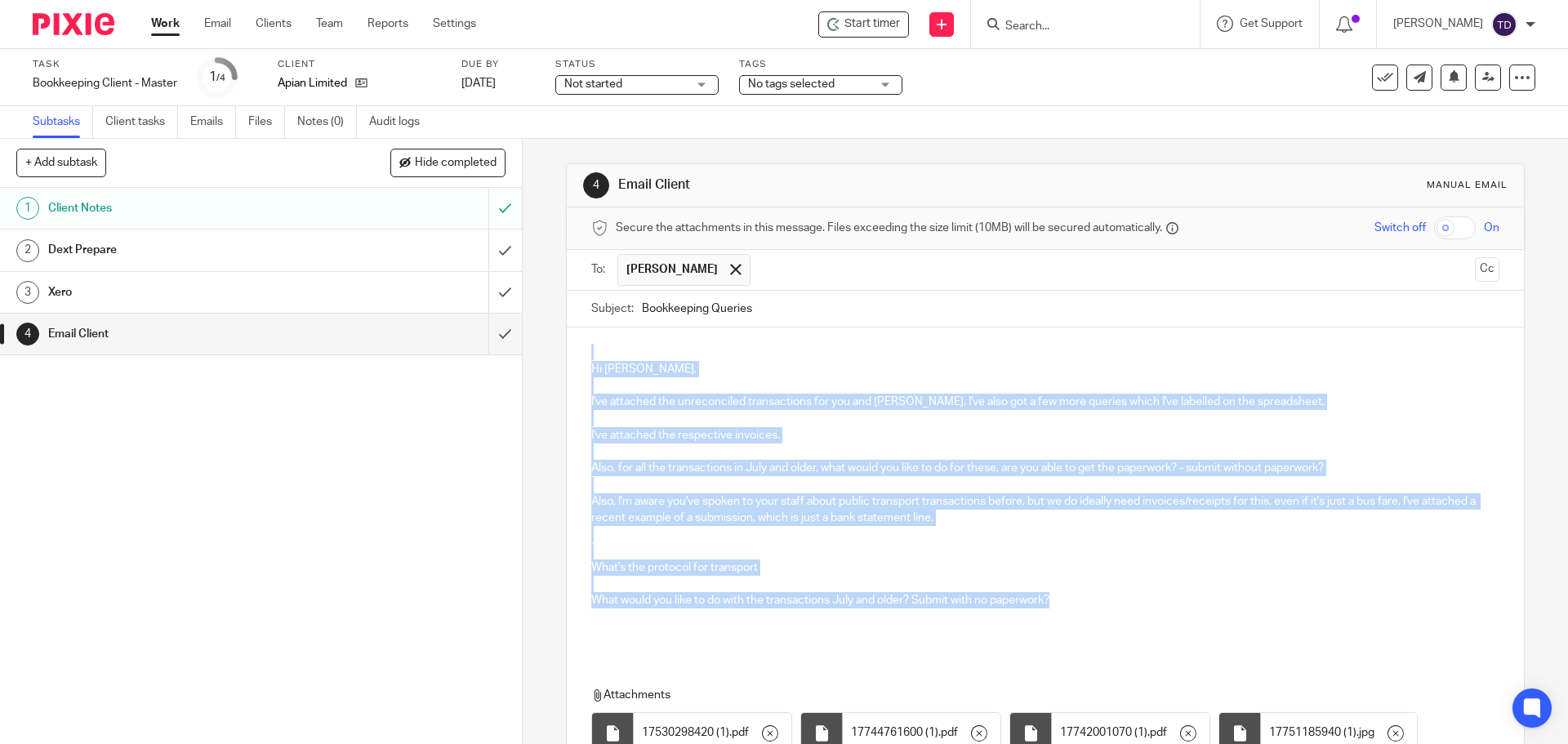
drag, startPoint x: 1076, startPoint y: 474, endPoint x: 583, endPoint y: 359, distance: 506.2
click at [583, 359] on div "Hi Alexa, I've attached the unreconciled transactions for you and Max. I've als…" at bounding box center [1045, 490] width 956 height 327
copy div "Hi Alexa, I've attached the unreconciled transactions for you and Max. I've als…"
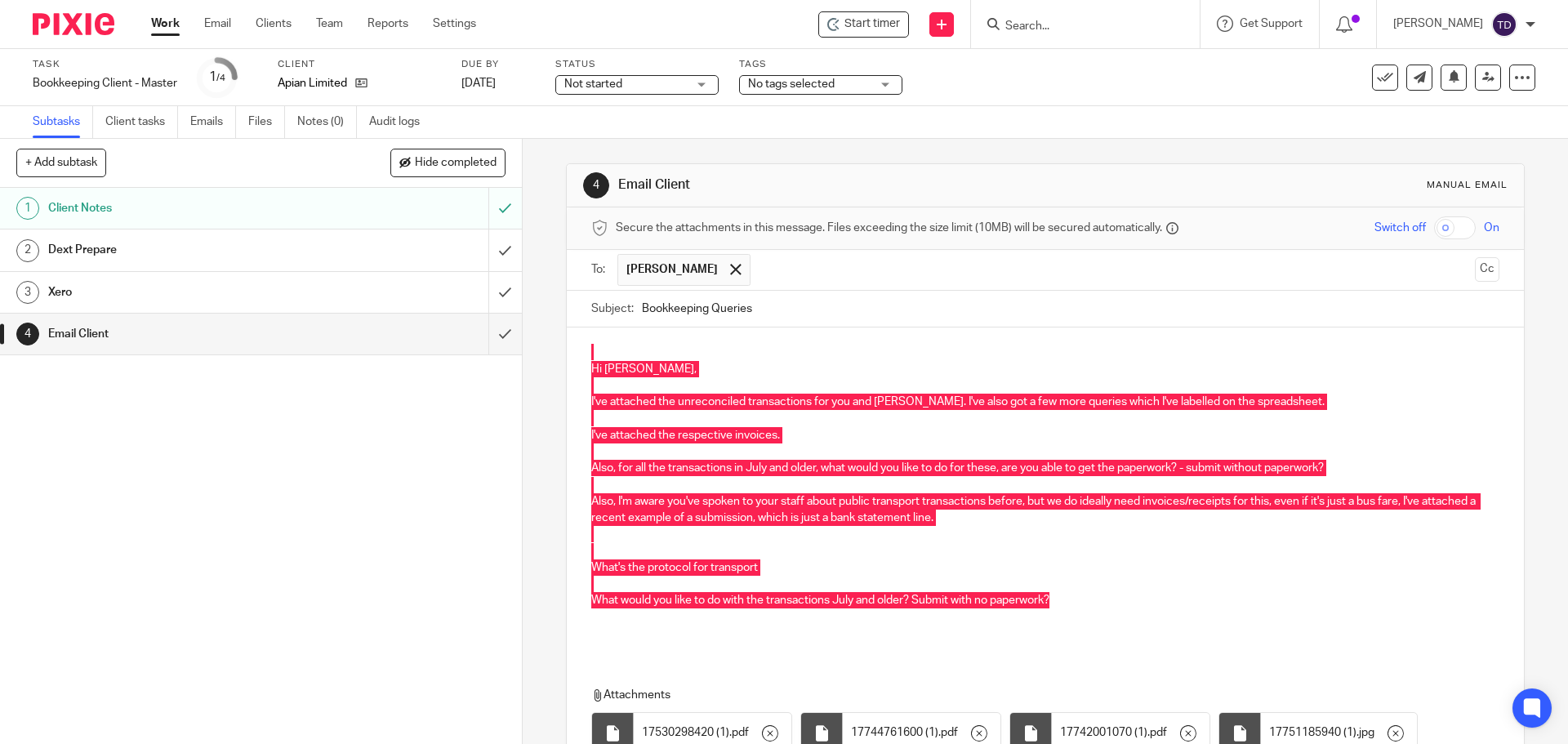
scroll to position [149, 0]
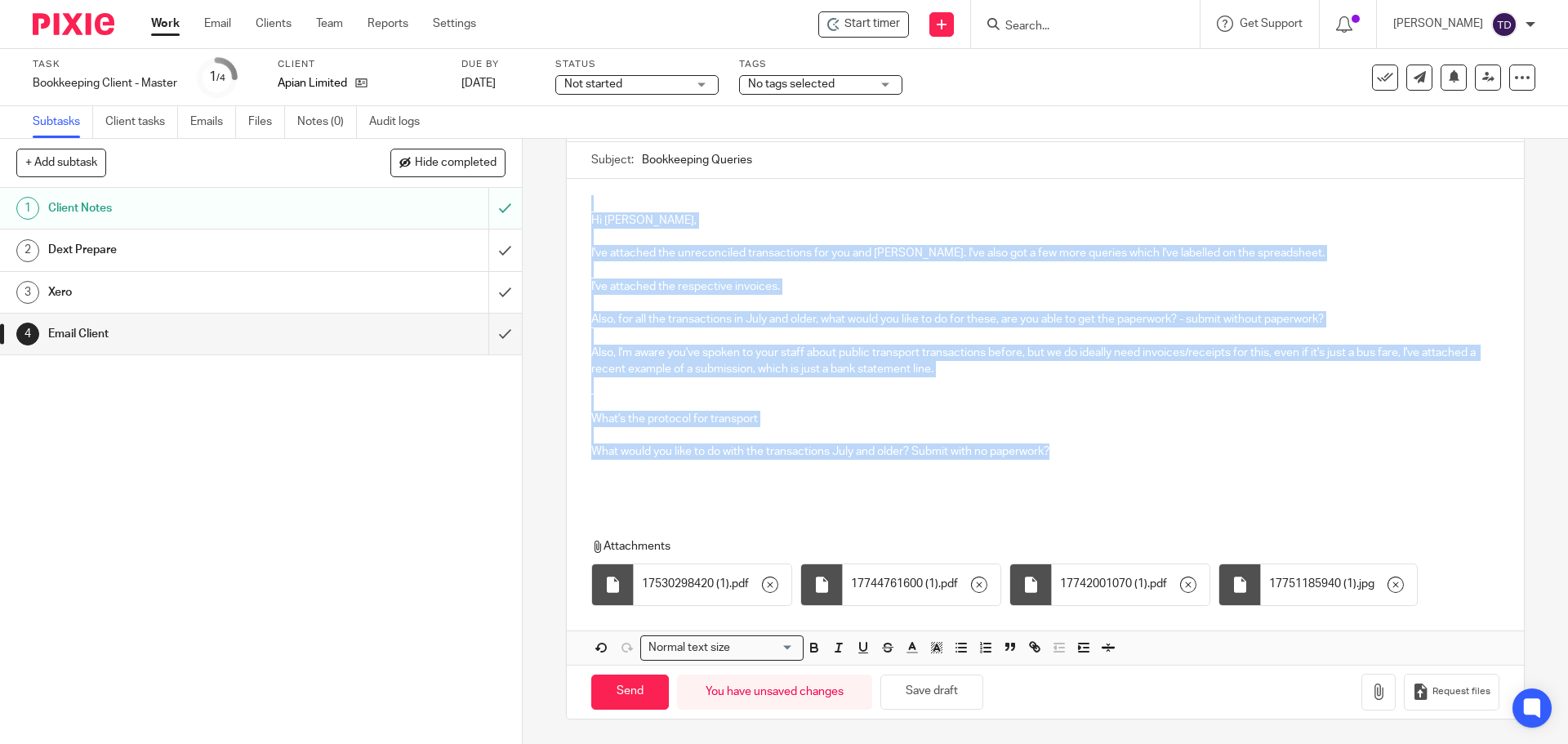
click at [616, 283] on p "Hi Alexa, I've attached the unreconciled transactions for you and Max. I've als…" at bounding box center [1045, 353] width 907 height 282
click at [583, 284] on div "Hi Alexa, I've attached the unreconciled transactions for you and Max. I've als…" at bounding box center [1045, 342] width 956 height 327
click at [685, 291] on p "Hi Alexa, I've attached the unreconciled transactions for you and Max. I've als…" at bounding box center [1045, 353] width 907 height 282
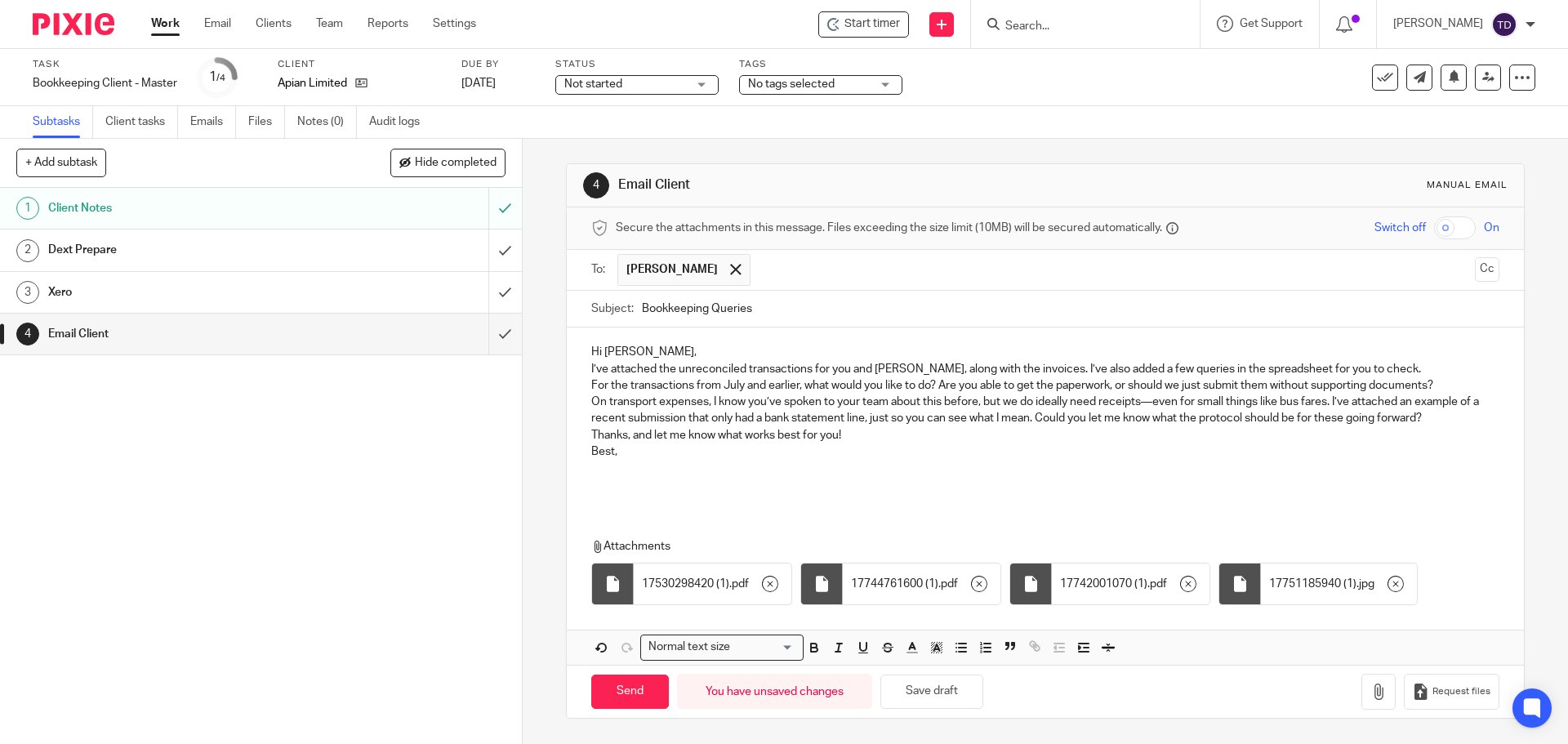
scroll to position [0, 0]
click at [632, 351] on p "Hi Alexa," at bounding box center [1045, 351] width 907 height 16
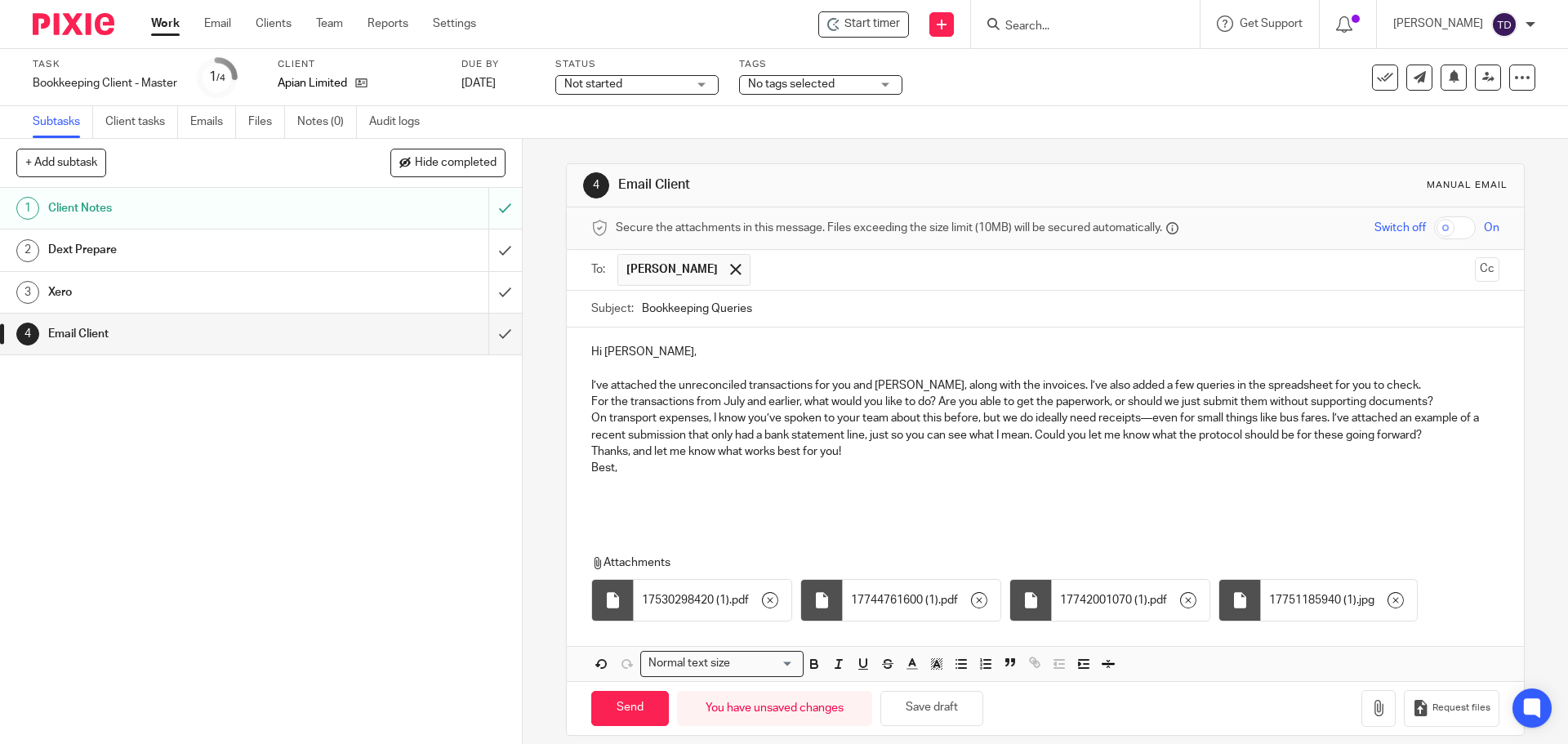
click at [1359, 383] on p "I’ve attached the unreconciled transactions for you and Max, along with the inv…" at bounding box center [1045, 385] width 907 height 16
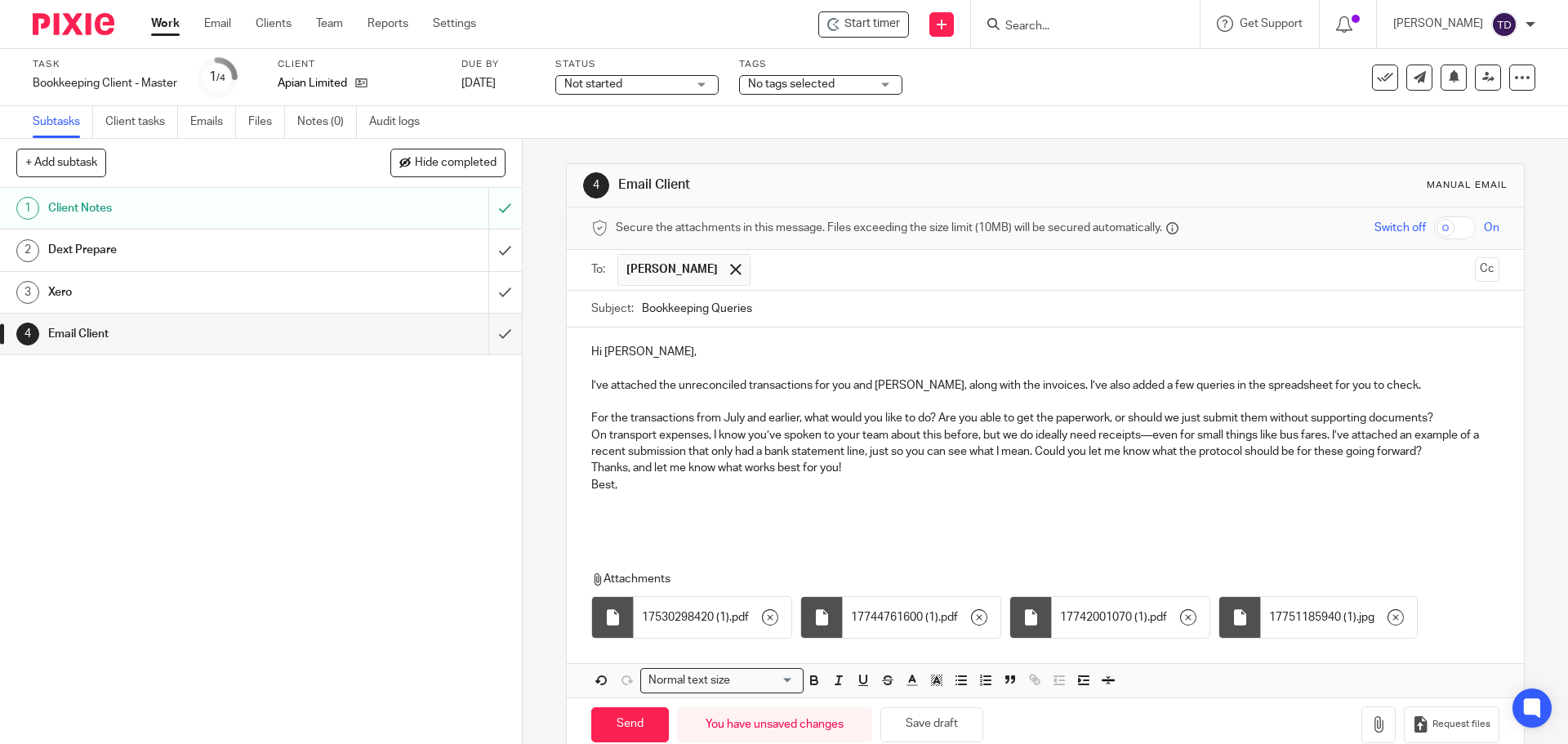
click at [1450, 418] on p "For the transactions from July and earlier, what would you like to do? Are you …" at bounding box center [1045, 417] width 907 height 16
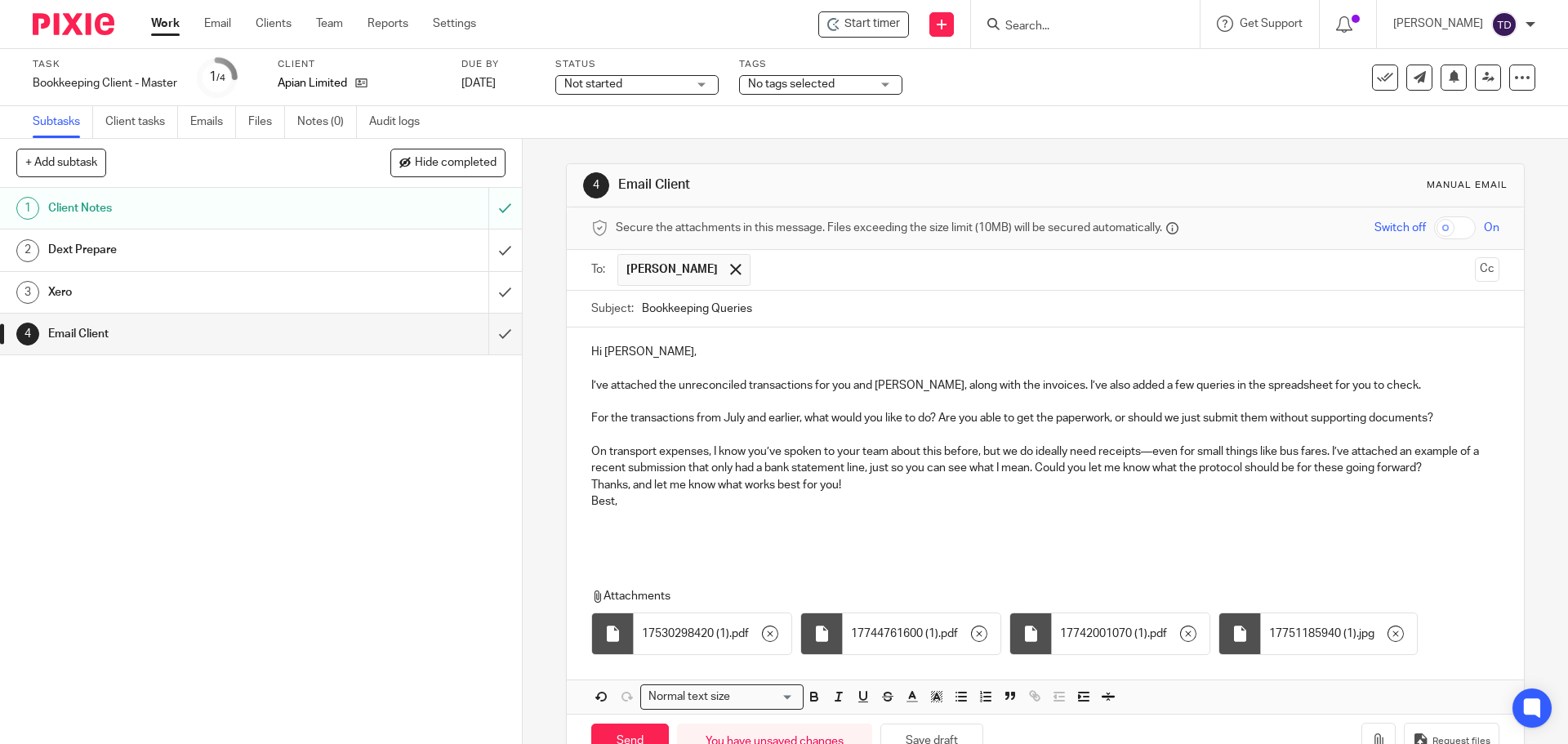
click at [591, 483] on p "Thanks, and let me know what works best for you!" at bounding box center [1045, 484] width 907 height 16
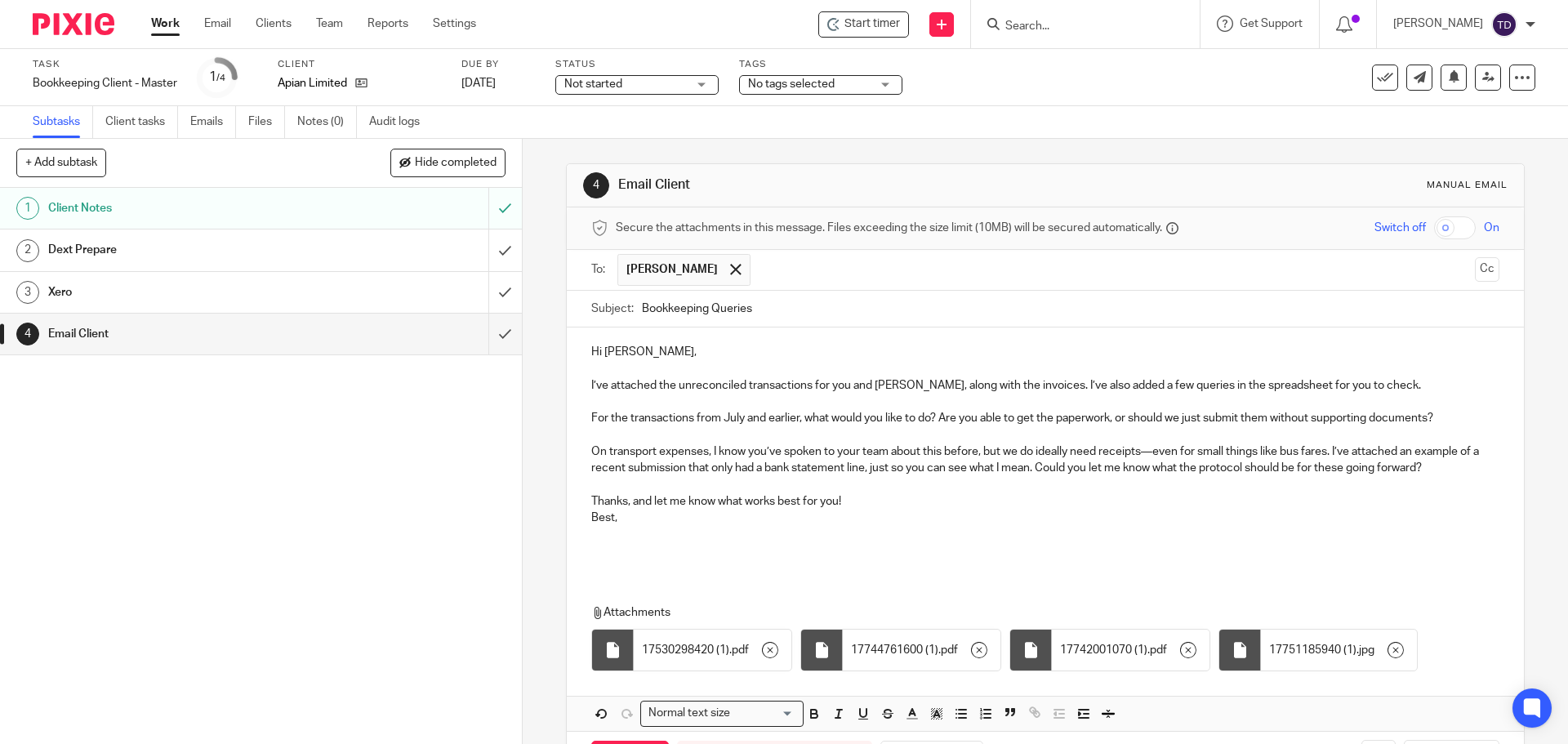
click at [591, 518] on p "Best," at bounding box center [1045, 534] width 907 height 50
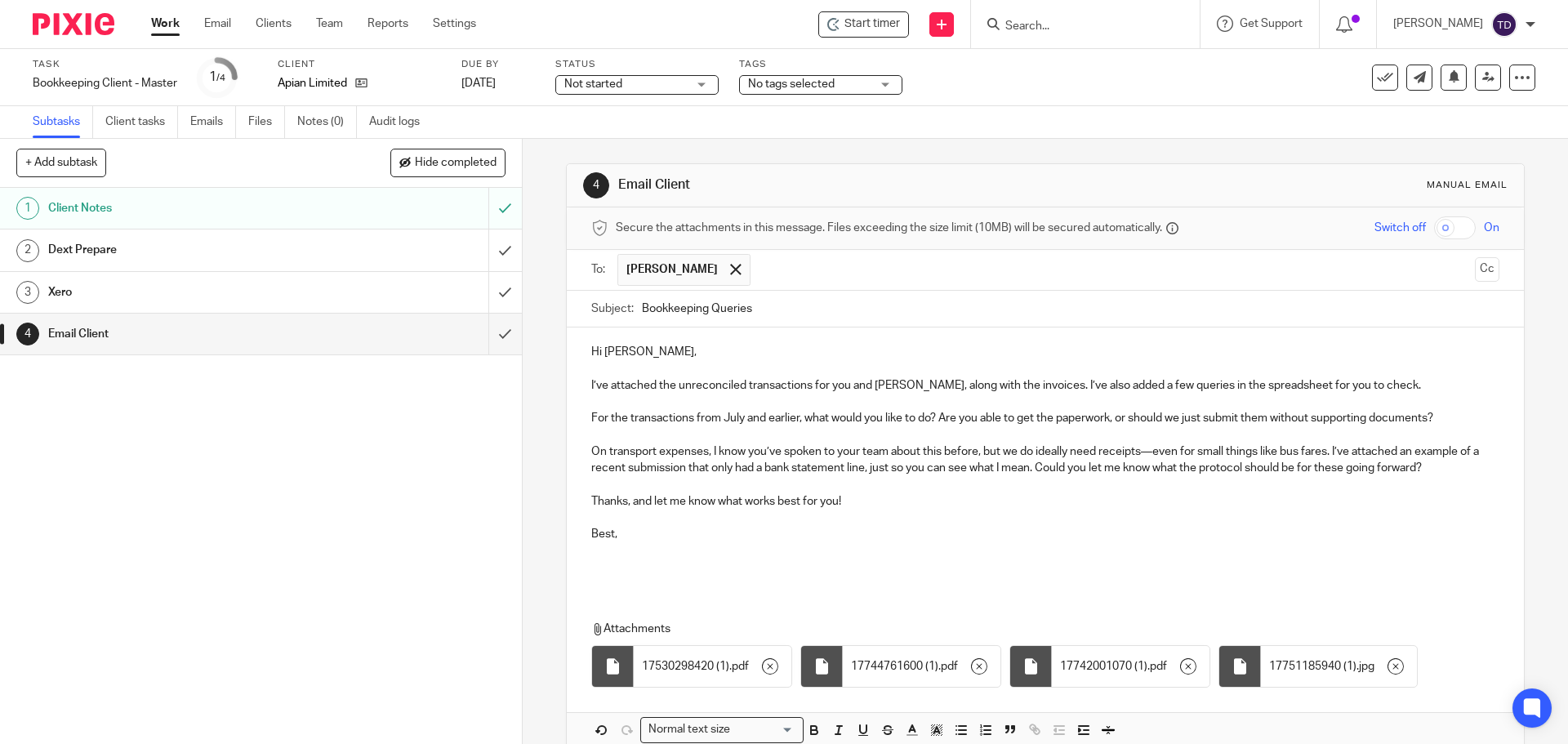
click at [604, 566] on p "Best," at bounding box center [1045, 543] width 907 height 67
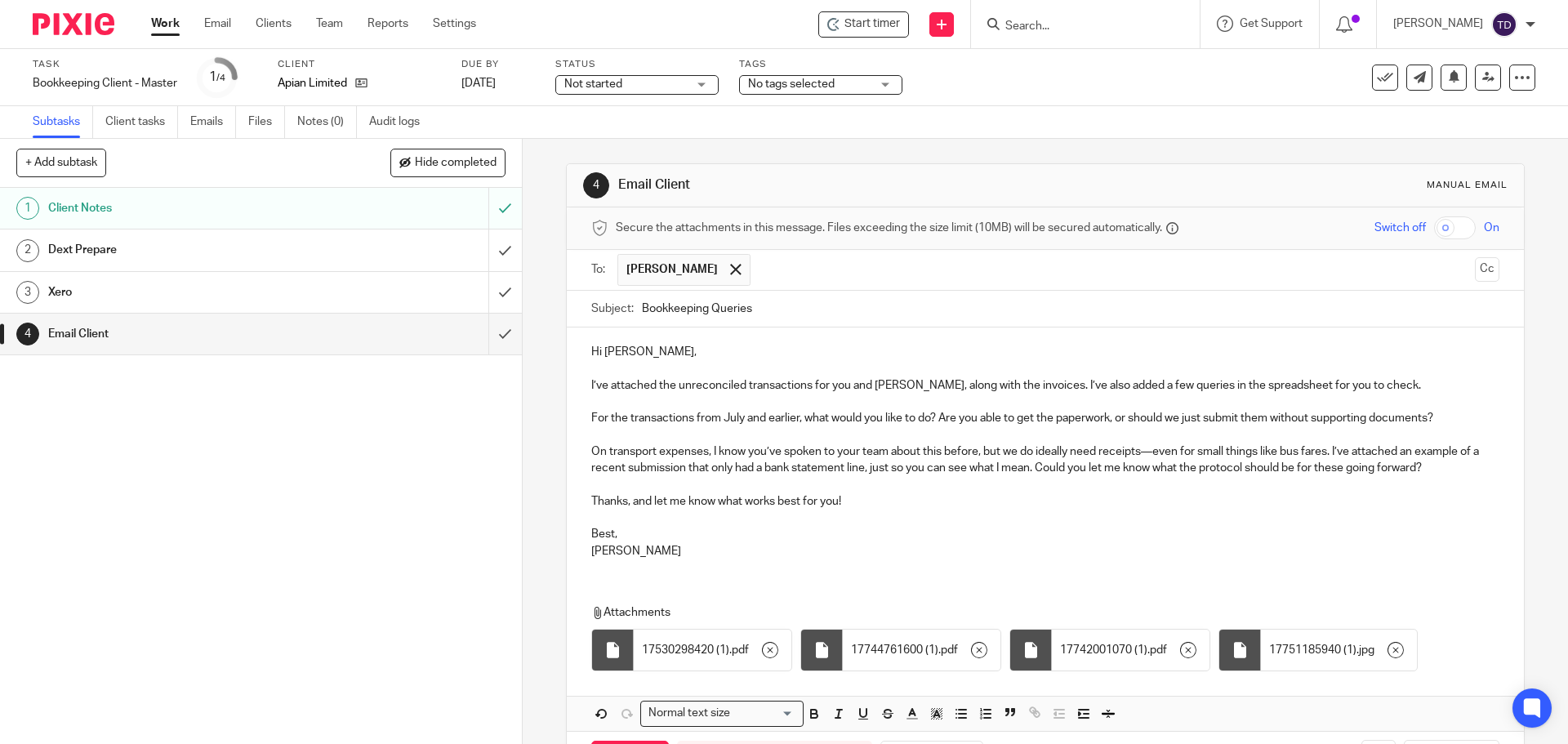
click at [585, 551] on div "Hi Alexa, I’ve attached the unreconciled transactions for you and Max, along wi…" at bounding box center [1045, 449] width 956 height 244
drag, startPoint x: 617, startPoint y: 548, endPoint x: 566, endPoint y: 528, distance: 54.8
click at [567, 528] on div "Hi Alexa, I’ve attached the unreconciled transactions for you and Max, along wi…" at bounding box center [1045, 449] width 956 height 244
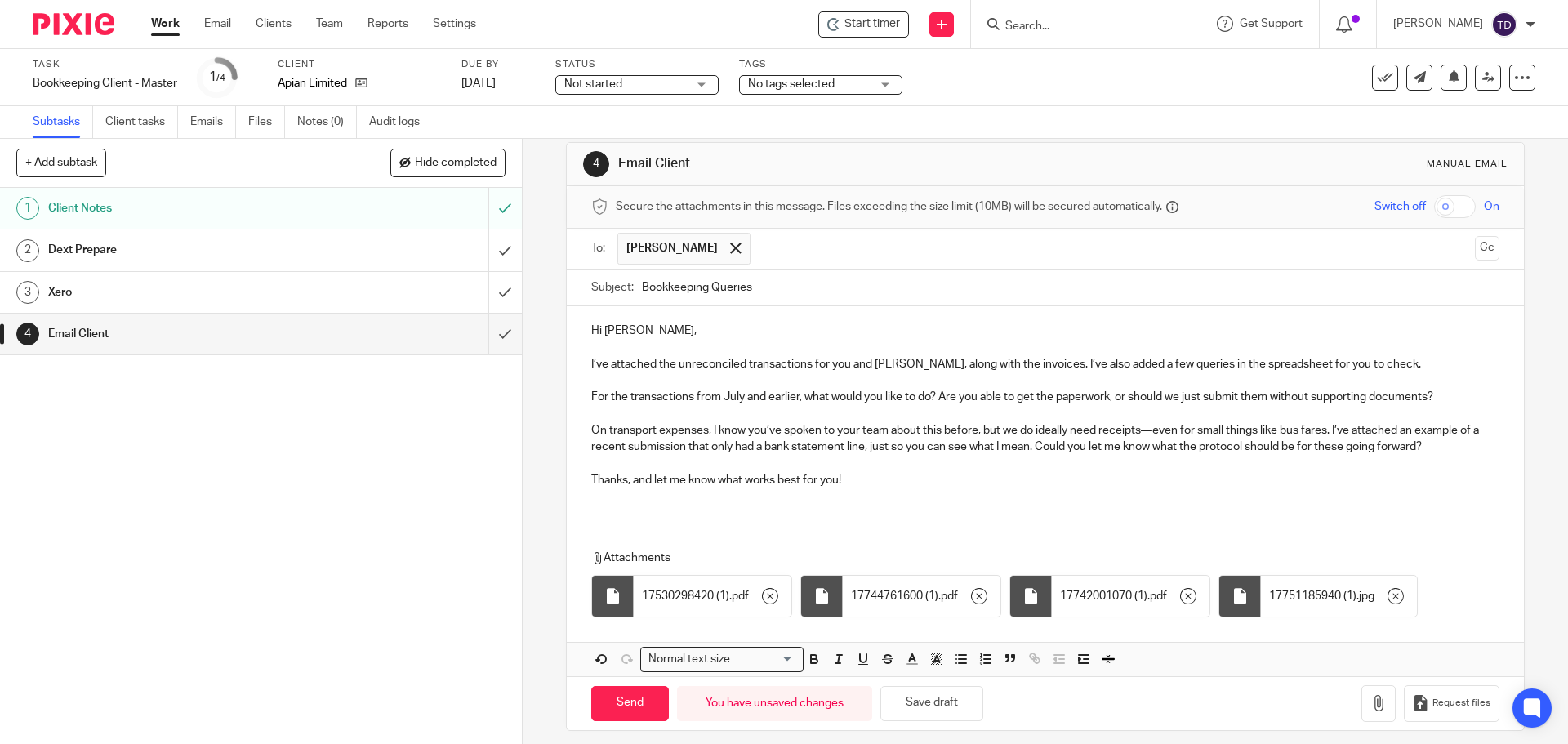
scroll to position [33, 0]
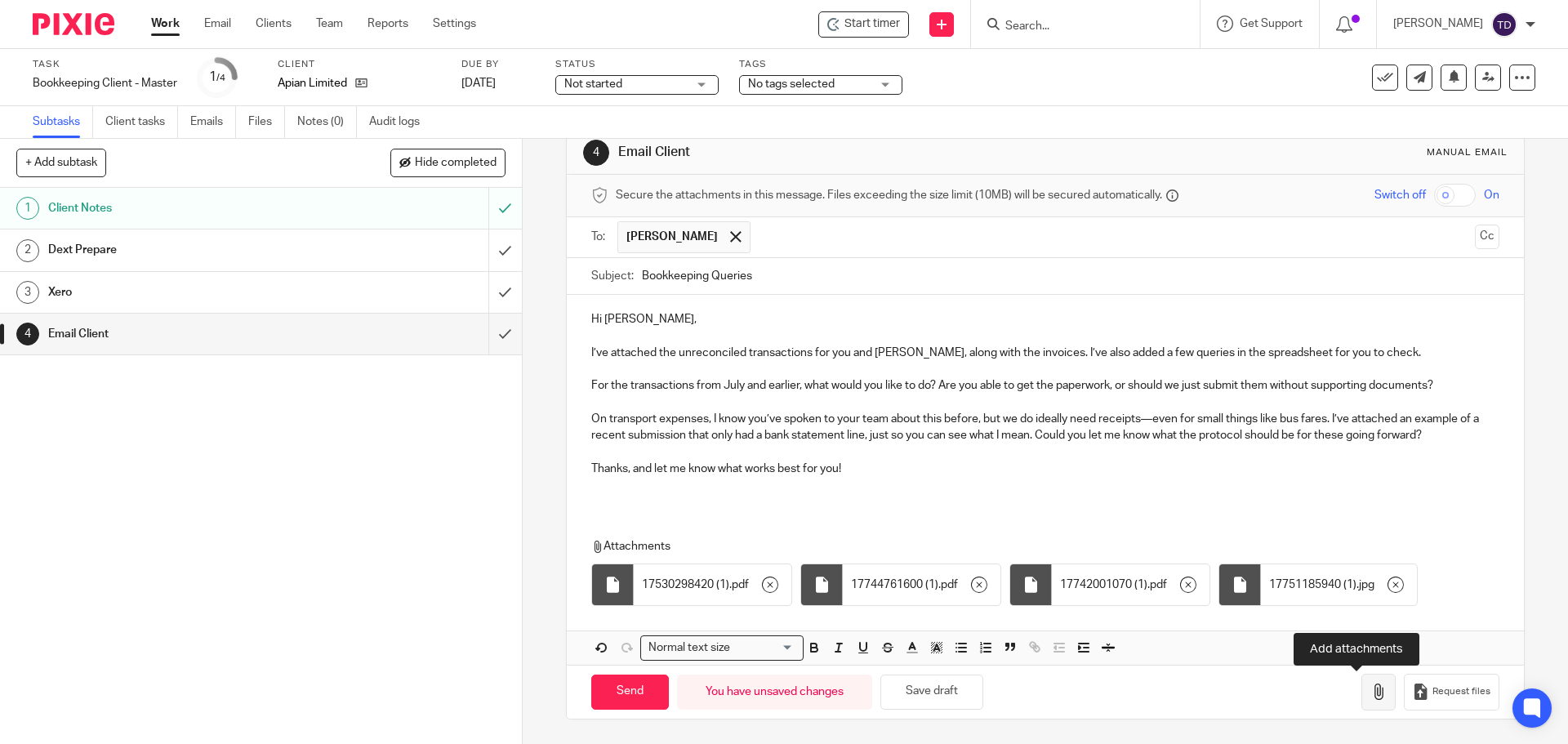
click at [1362, 700] on button "button" at bounding box center [1379, 692] width 35 height 37
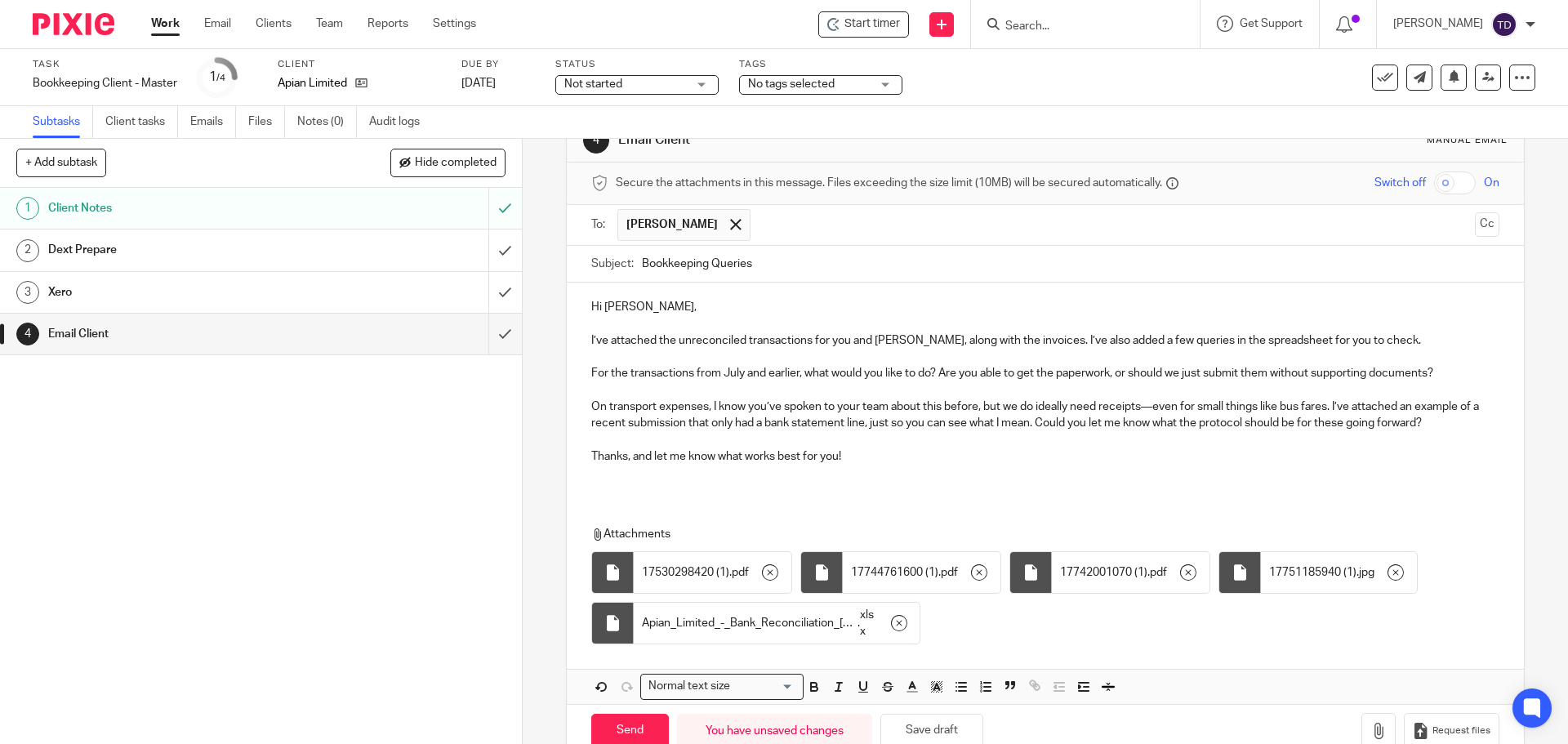
scroll to position [83, 0]
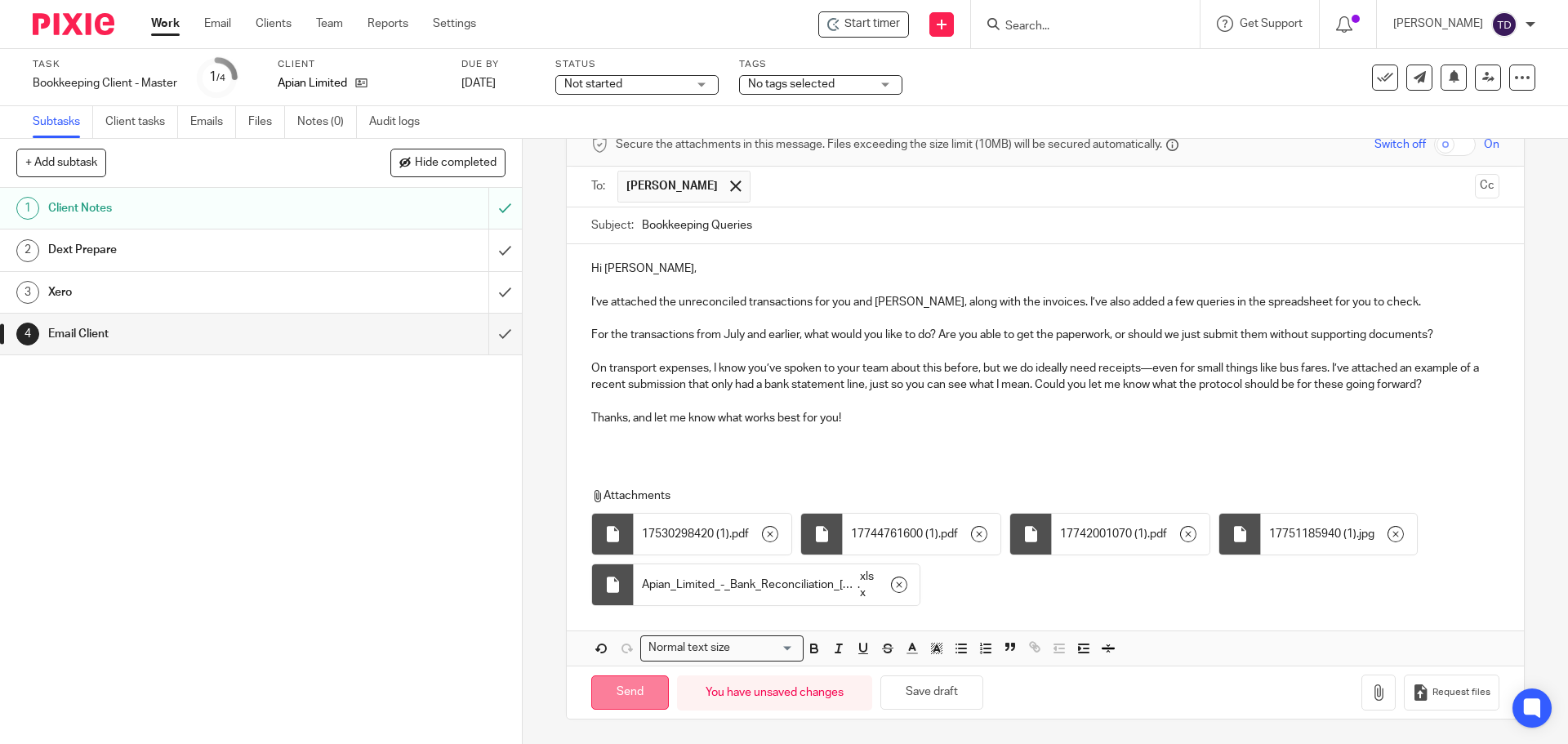
click at [647, 690] on input "Send" at bounding box center [630, 692] width 78 height 35
type input "Sent"
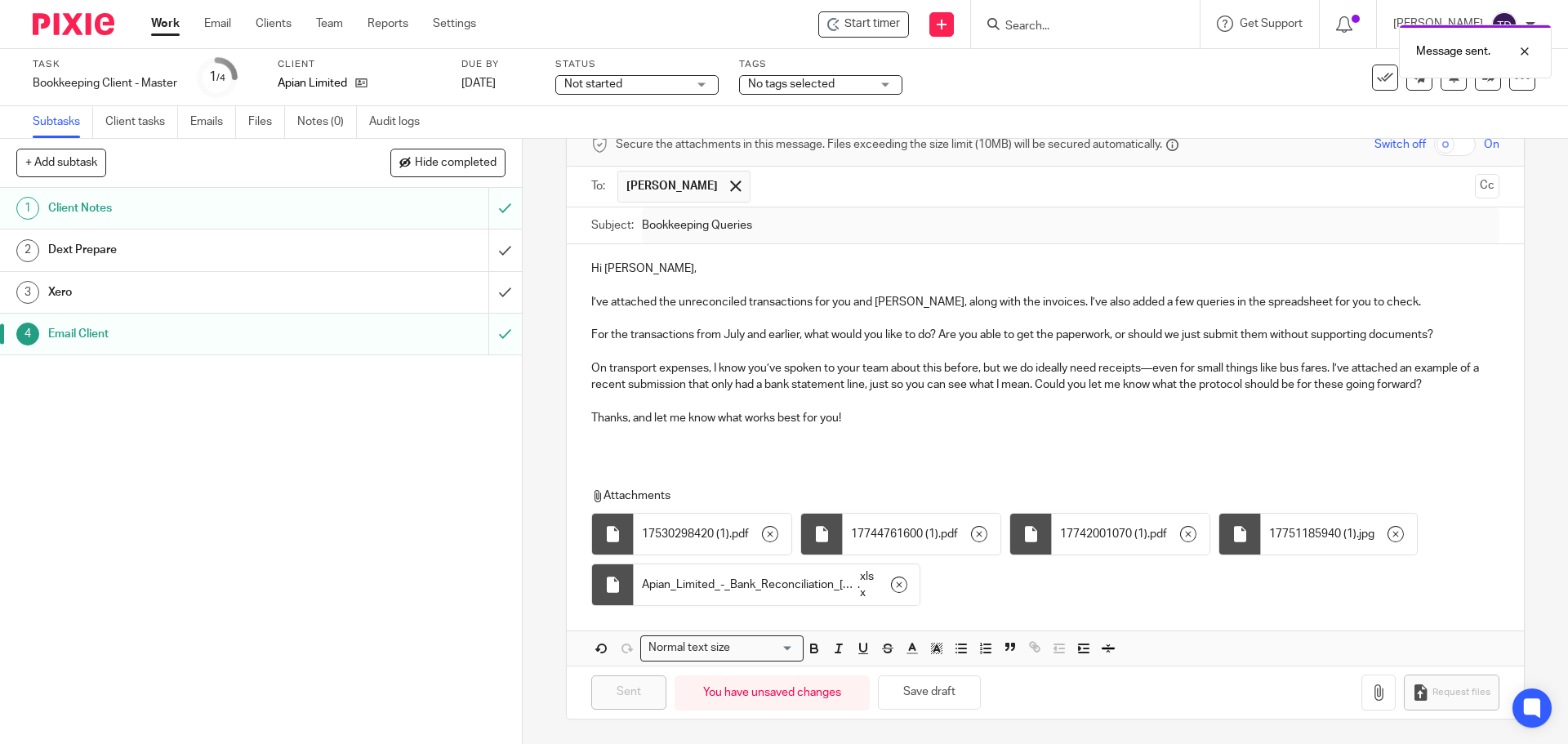
click at [276, 291] on h1 "Xero" at bounding box center [189, 292] width 283 height 24
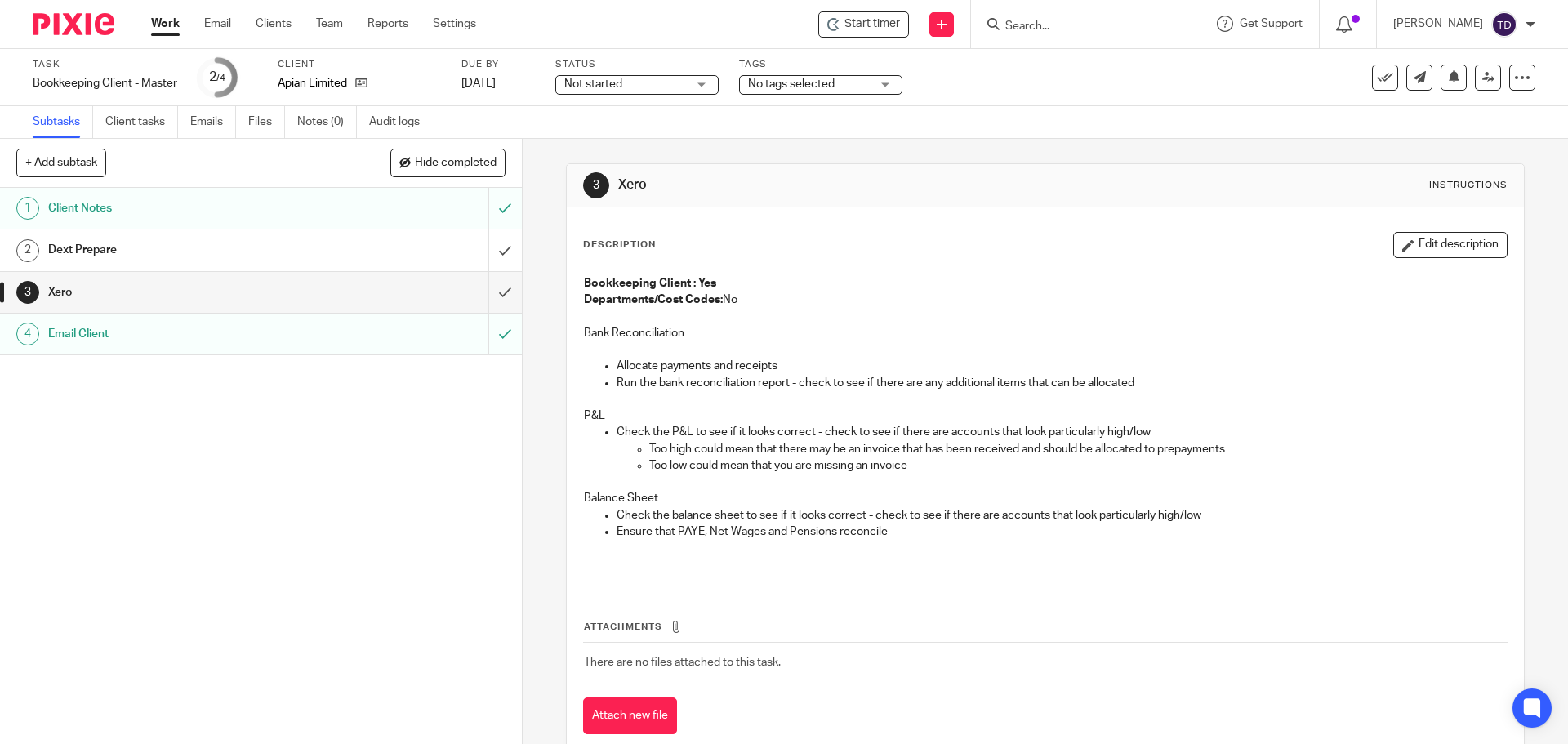
click at [431, 242] on div "Dext Prepare" at bounding box center [260, 250] width 424 height 24
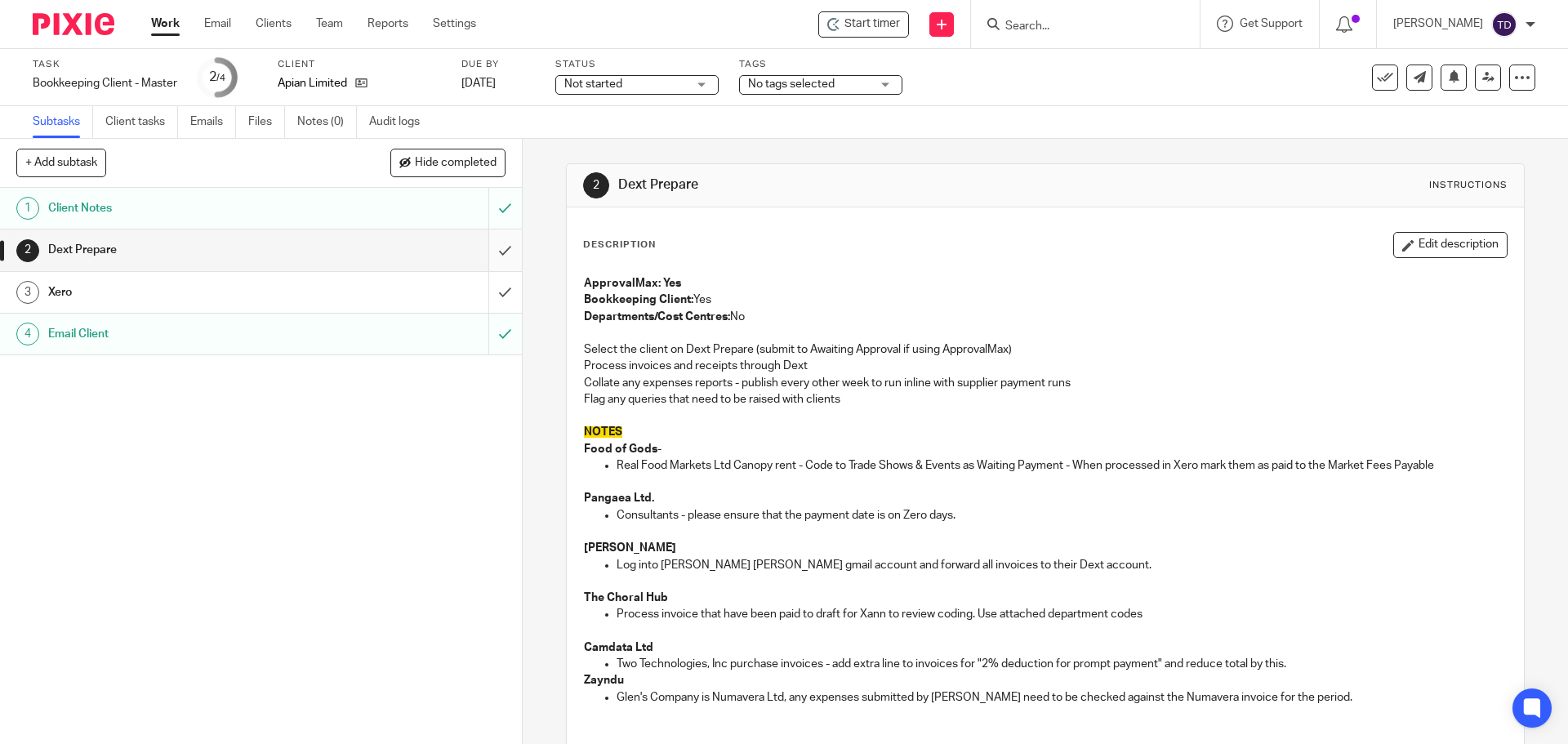
click at [484, 252] on input "submit" at bounding box center [261, 250] width 522 height 41
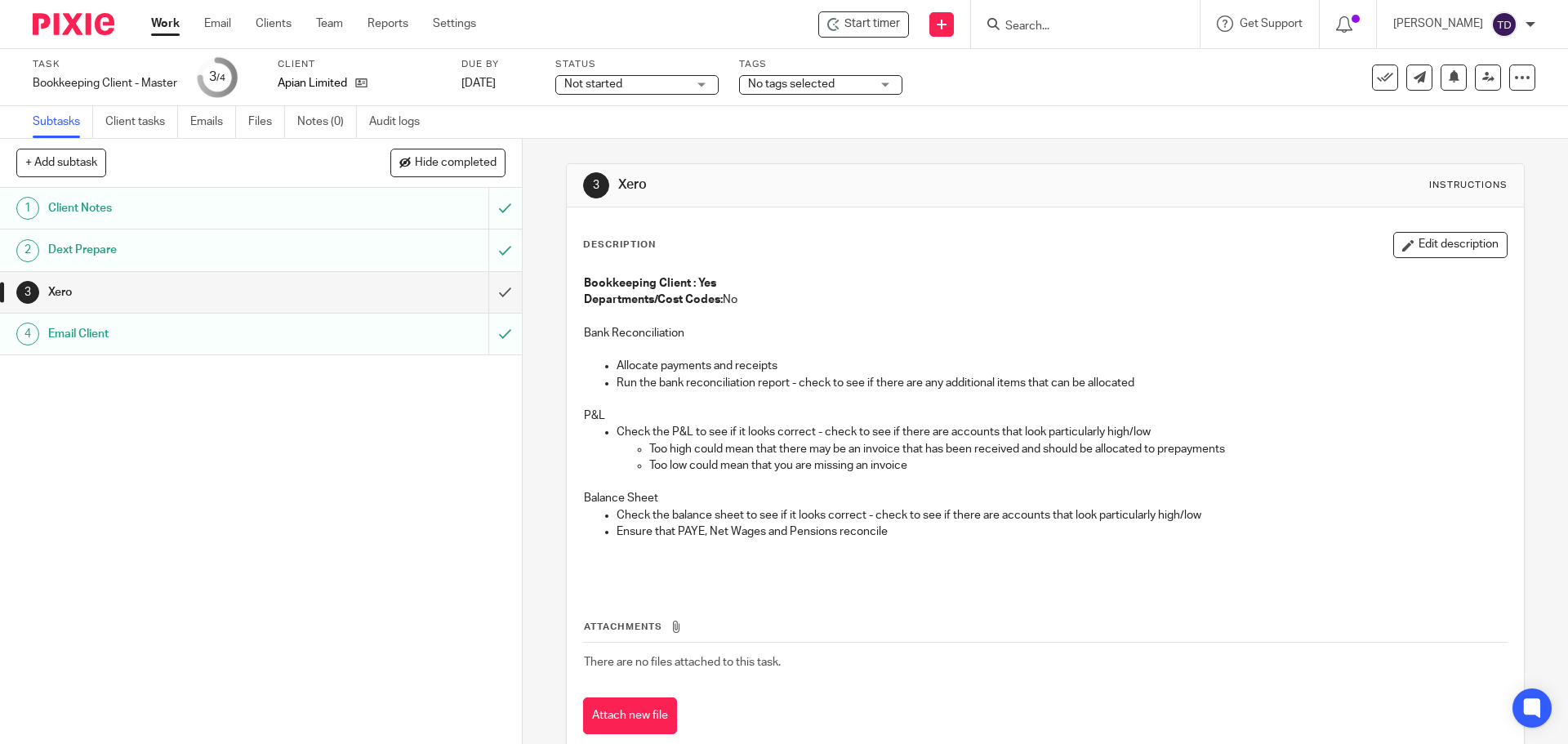
click at [979, 260] on div "Description Edit description Bookkeeping Client : Yes Departments/Cost Codes: N…" at bounding box center [1045, 409] width 924 height 354
click at [497, 290] on input "submit" at bounding box center [261, 292] width 522 height 41
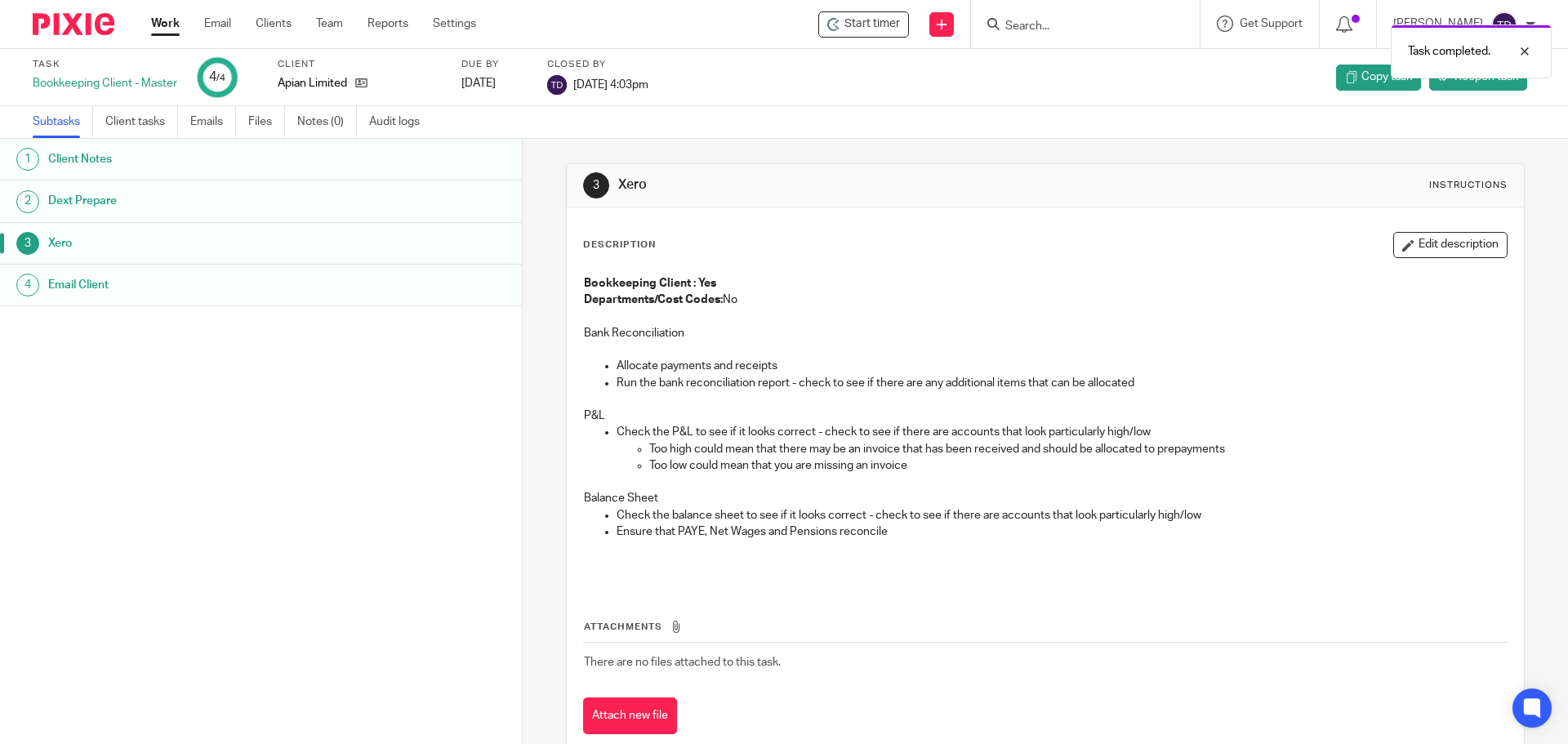
click at [163, 20] on link "Work" at bounding box center [165, 23] width 29 height 16
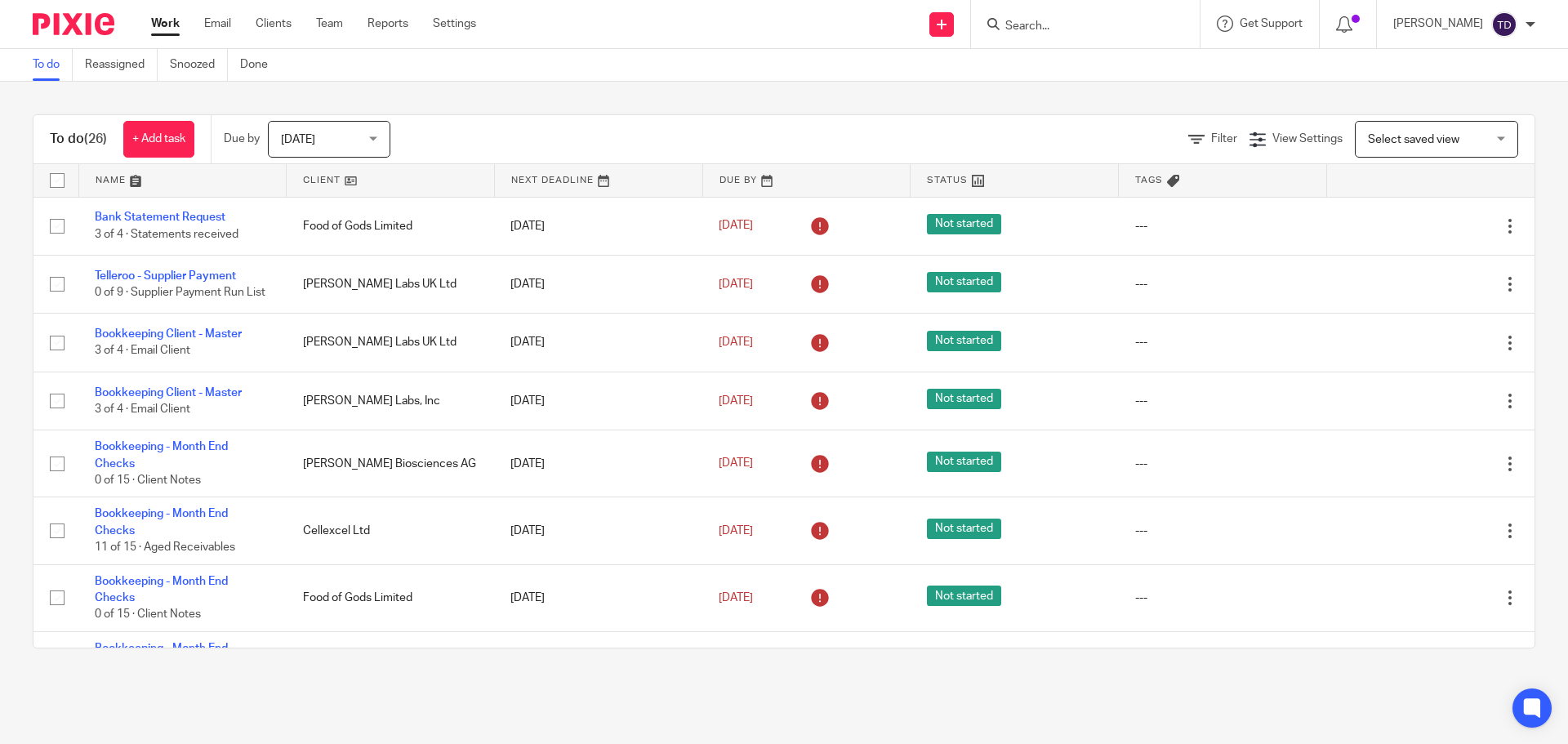
click at [84, 29] on img at bounding box center [73, 24] width 82 height 22
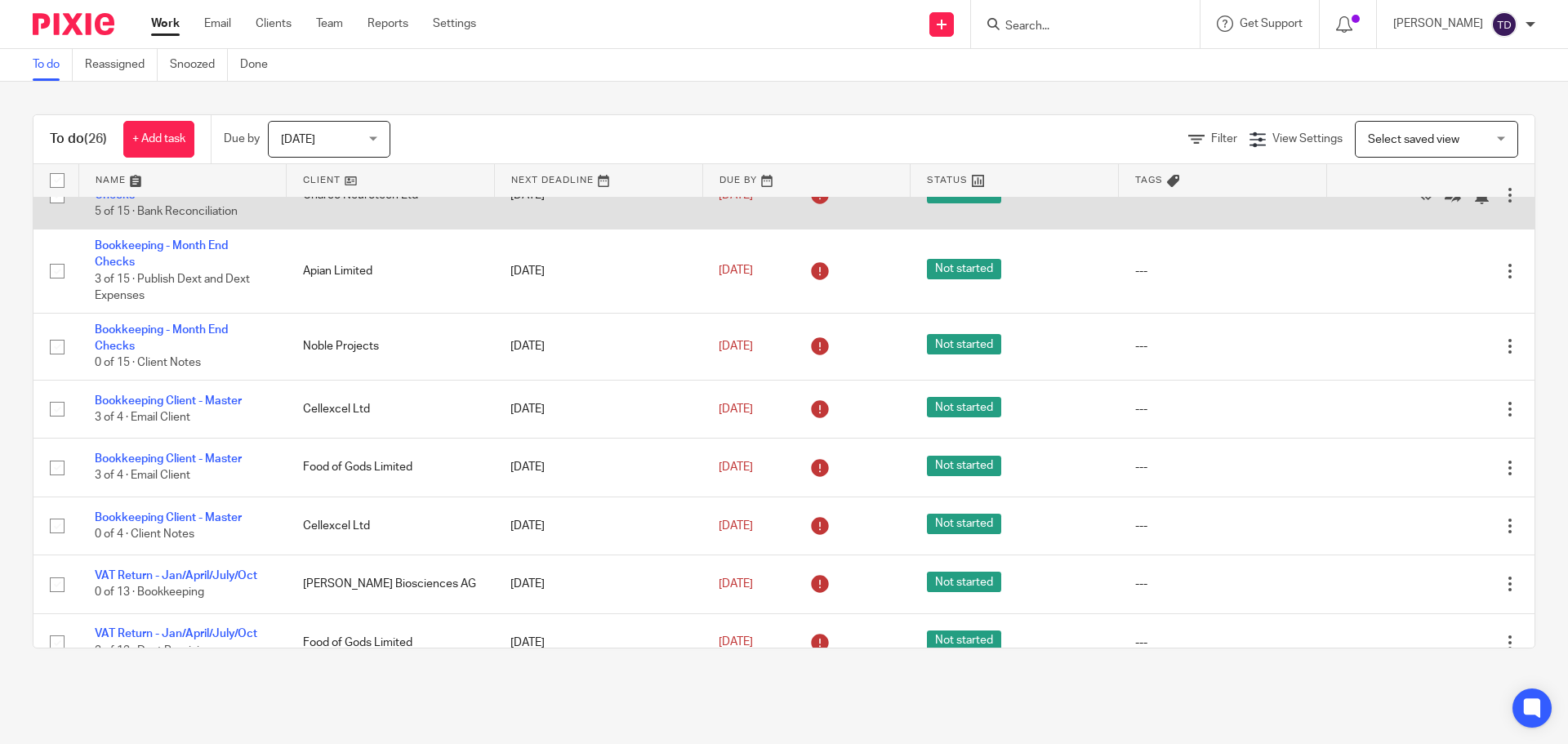
scroll to position [207, 0]
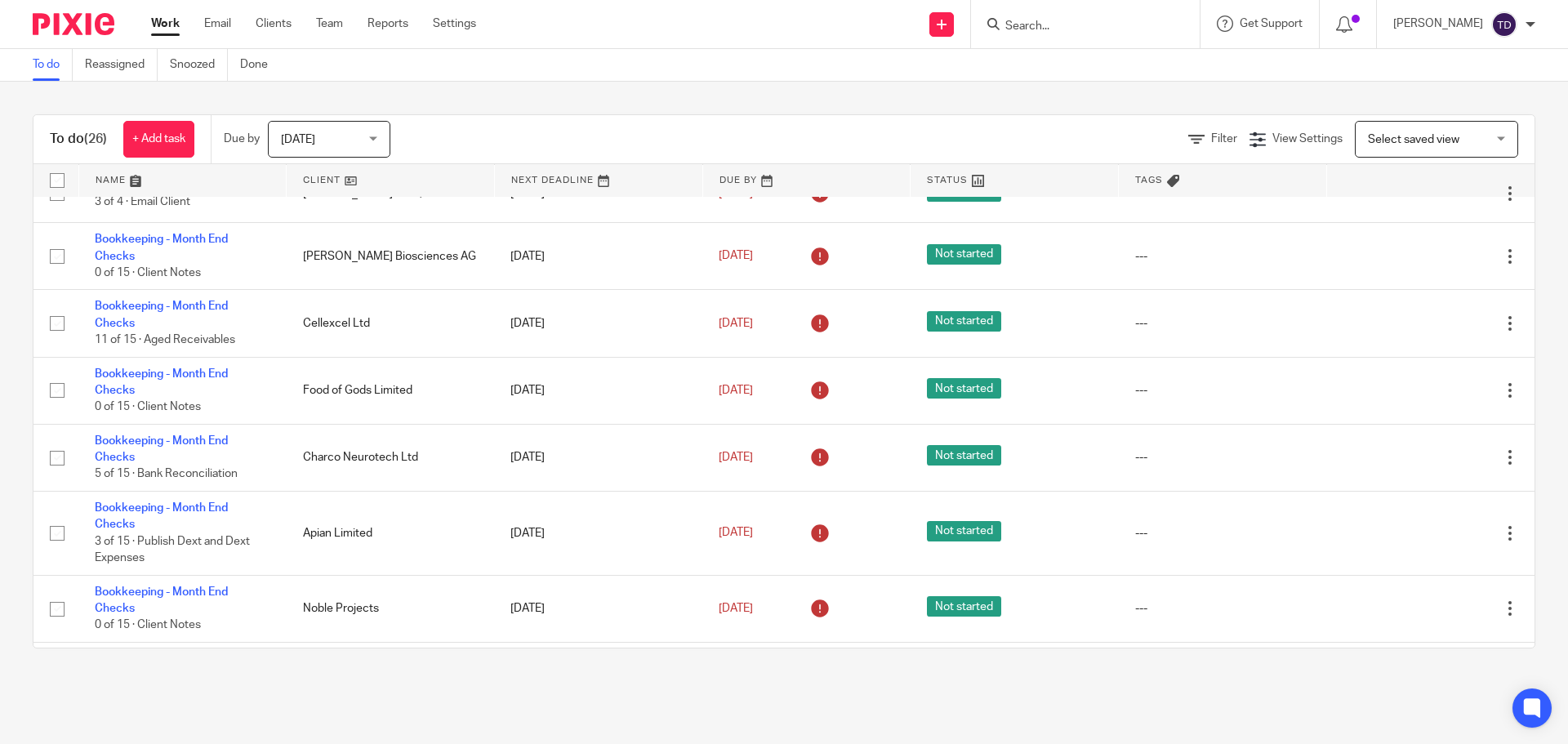
click at [1532, 36] on div "[PERSON_NAME]" at bounding box center [1465, 24] width 142 height 26
click at [1458, 118] on span "Logout" at bounding box center [1459, 113] width 37 height 11
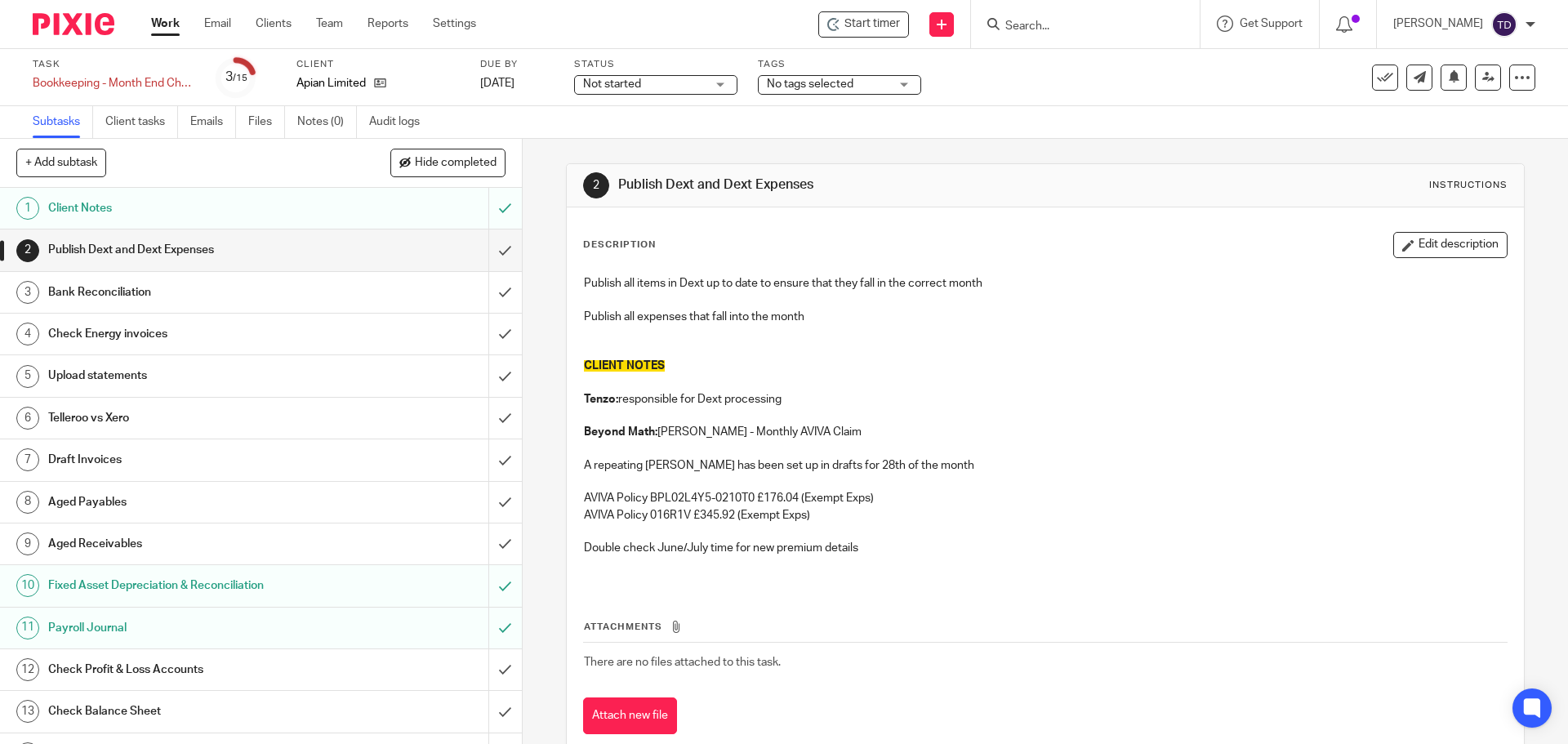
click at [65, 17] on img at bounding box center [73, 24] width 82 height 22
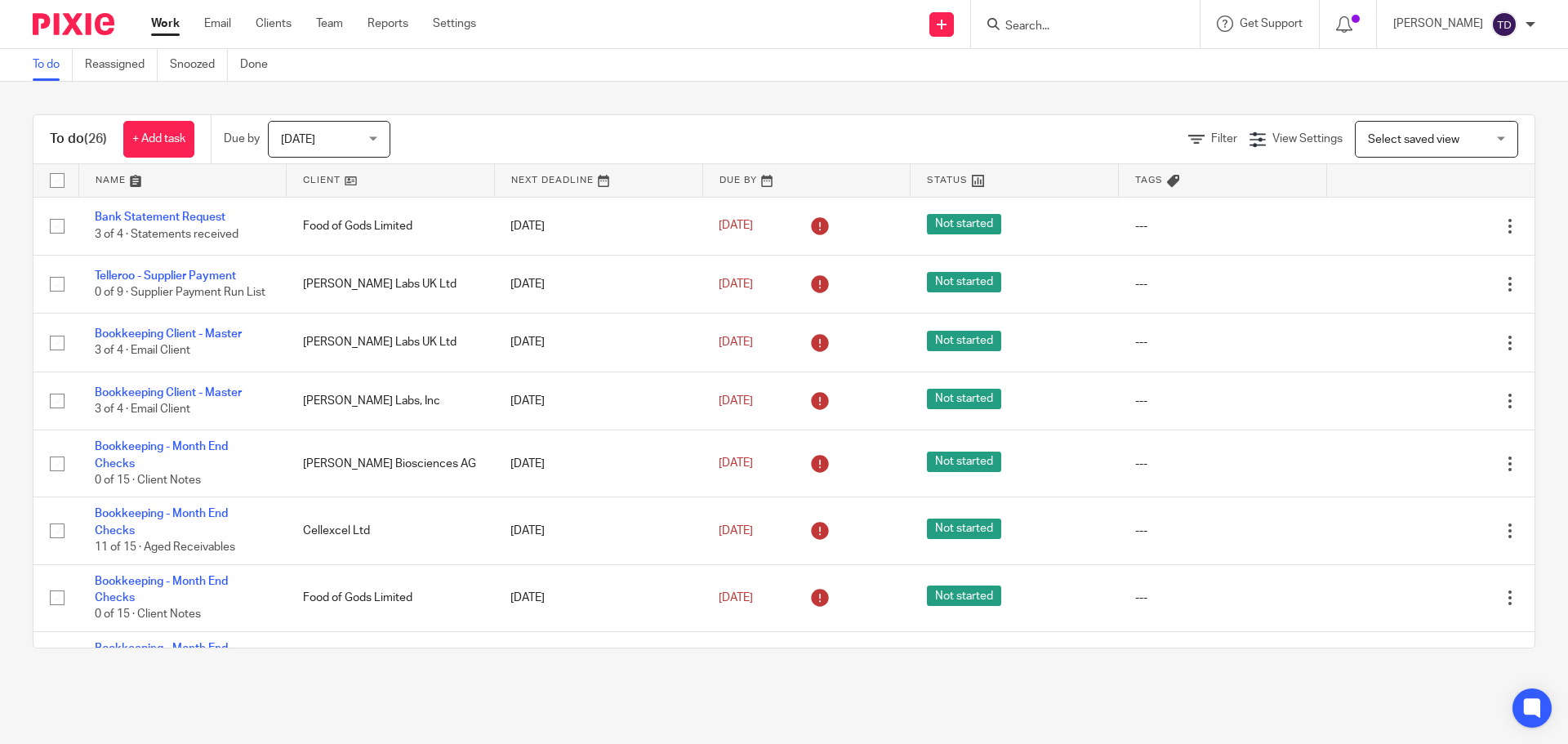
click at [94, 13] on div at bounding box center [67, 23] width 135 height 48
click at [91, 18] on img at bounding box center [73, 24] width 82 height 22
click at [1502, 36] on img at bounding box center [1504, 24] width 26 height 26
click at [1475, 108] on span "Logout" at bounding box center [1459, 113] width 37 height 11
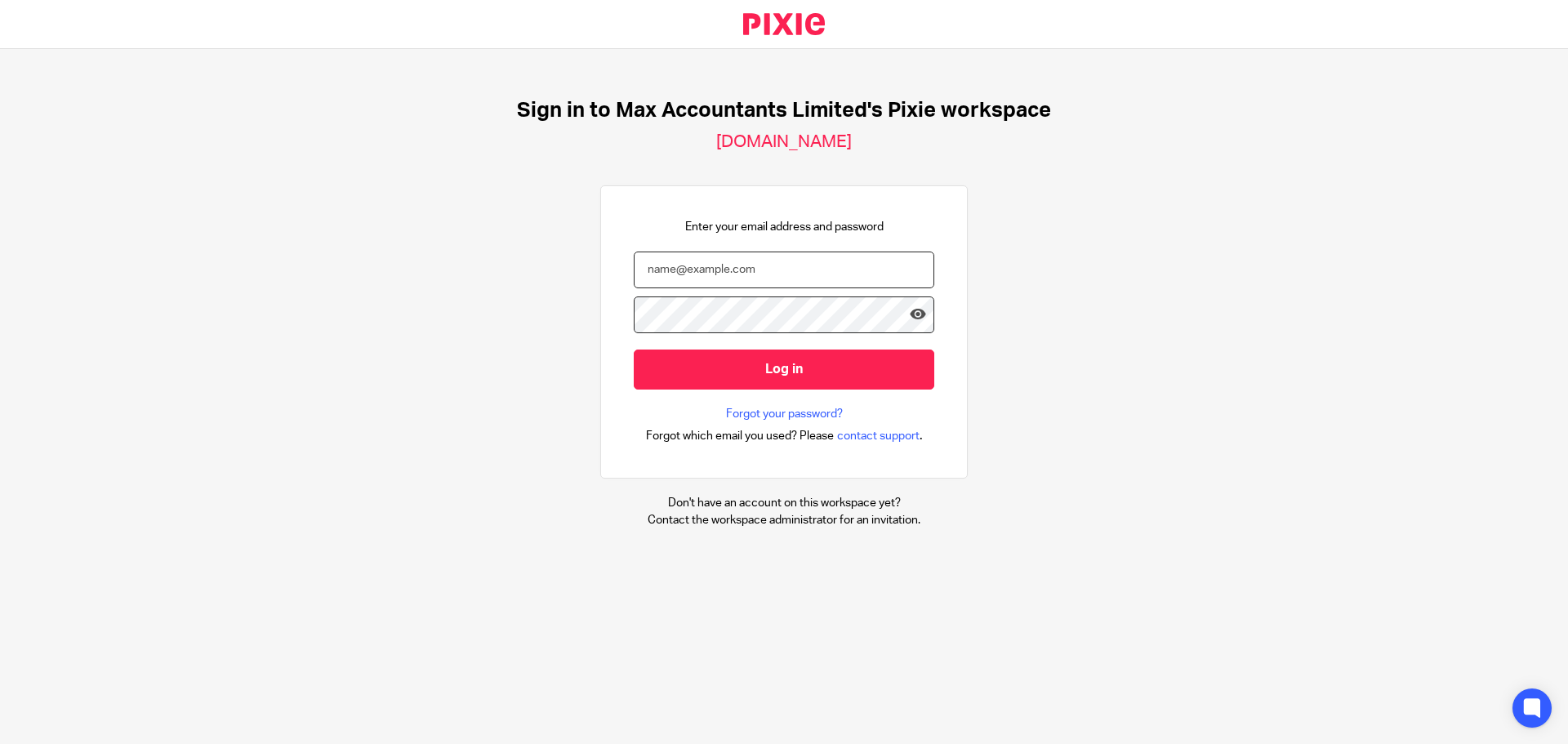
type input "[PERSON_NAME][EMAIL_ADDRESS][DOMAIN_NAME]"
